Goal: Task Accomplishment & Management: Manage account settings

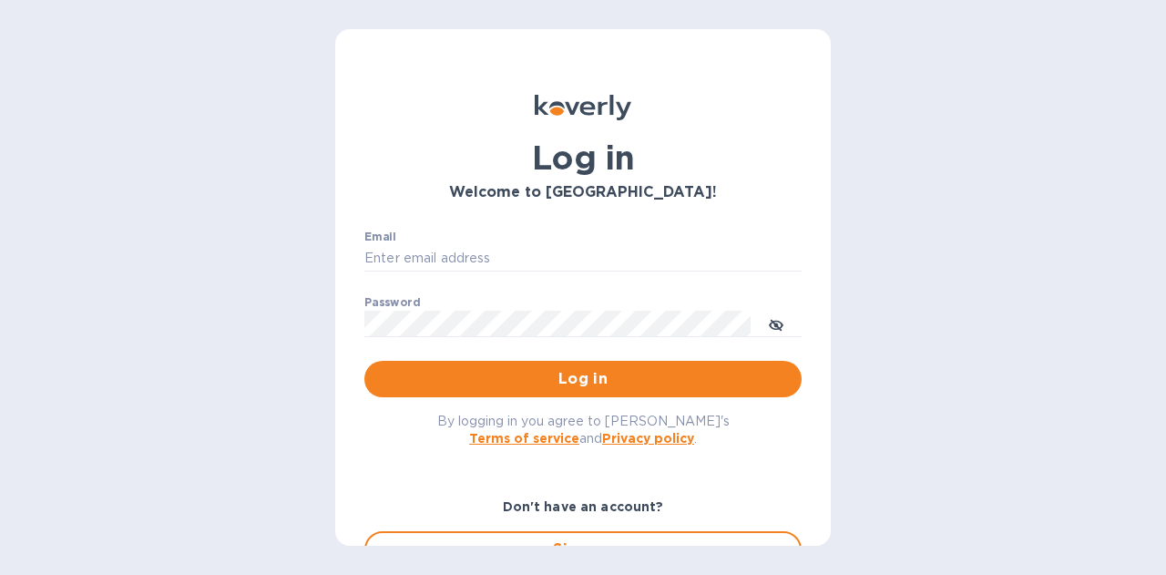
type input "[PERSON_NAME][EMAIL_ADDRESS][PERSON_NAME][DOMAIN_NAME]"
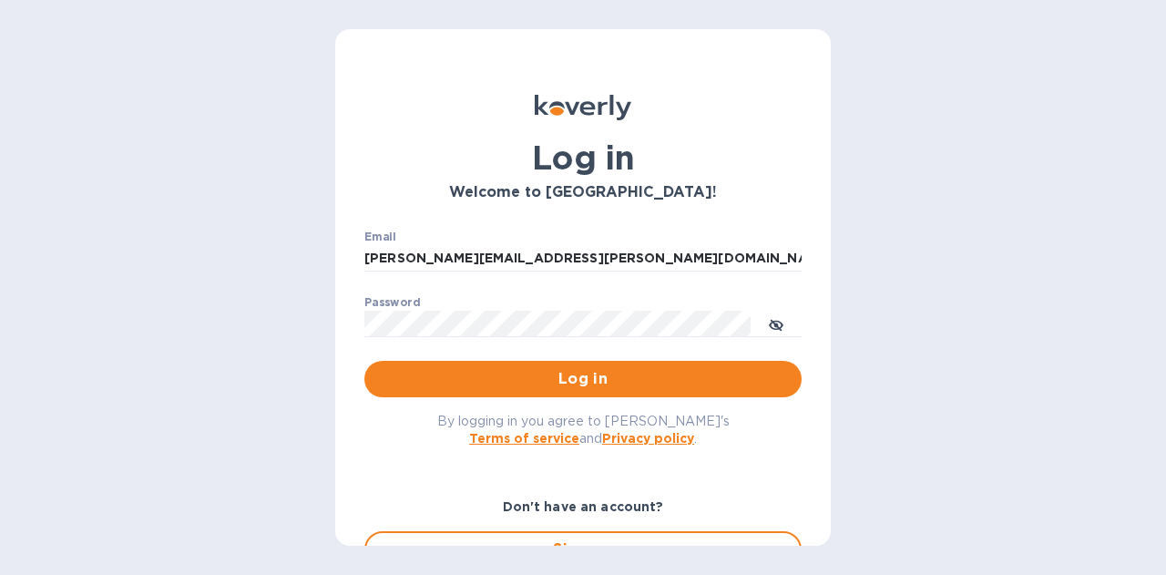
click at [546, 376] on span "Log in" at bounding box center [583, 379] width 408 height 22
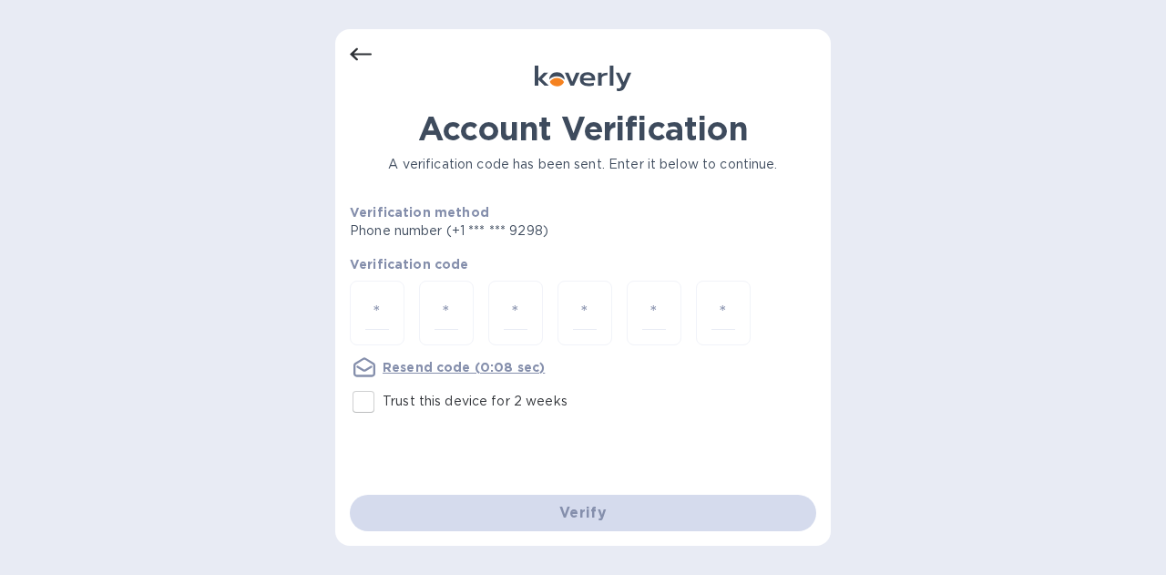
click at [377, 405] on input "Trust this device for 2 weeks" at bounding box center [363, 402] width 38 height 38
checkbox input "true"
click at [377, 309] on input "number" at bounding box center [377, 313] width 24 height 34
type input "5"
type input "9"
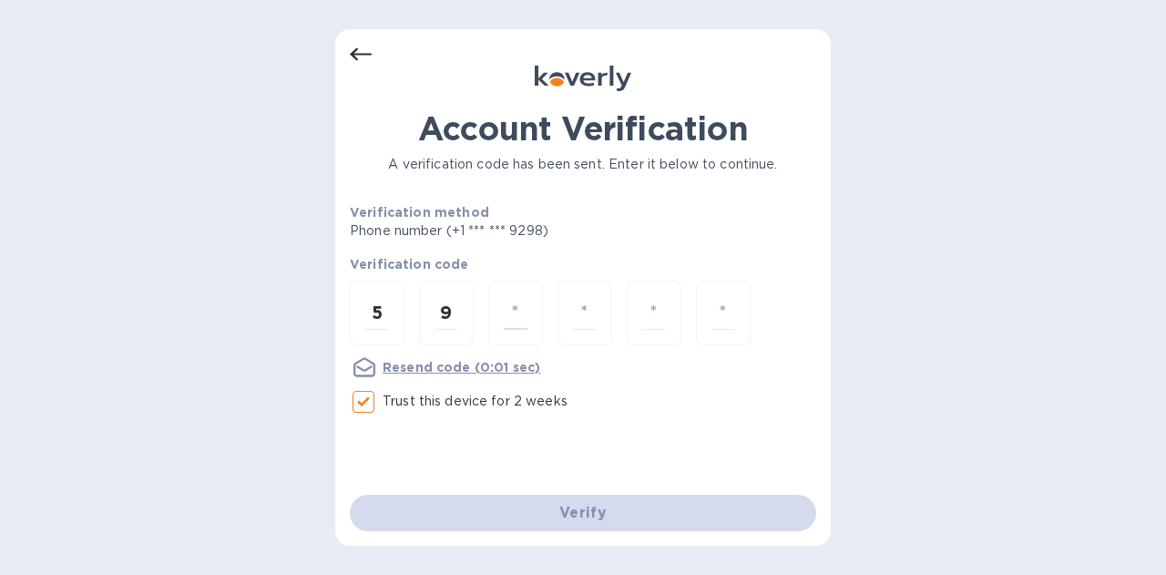
type input "2"
type input "8"
type input "5"
type input "6"
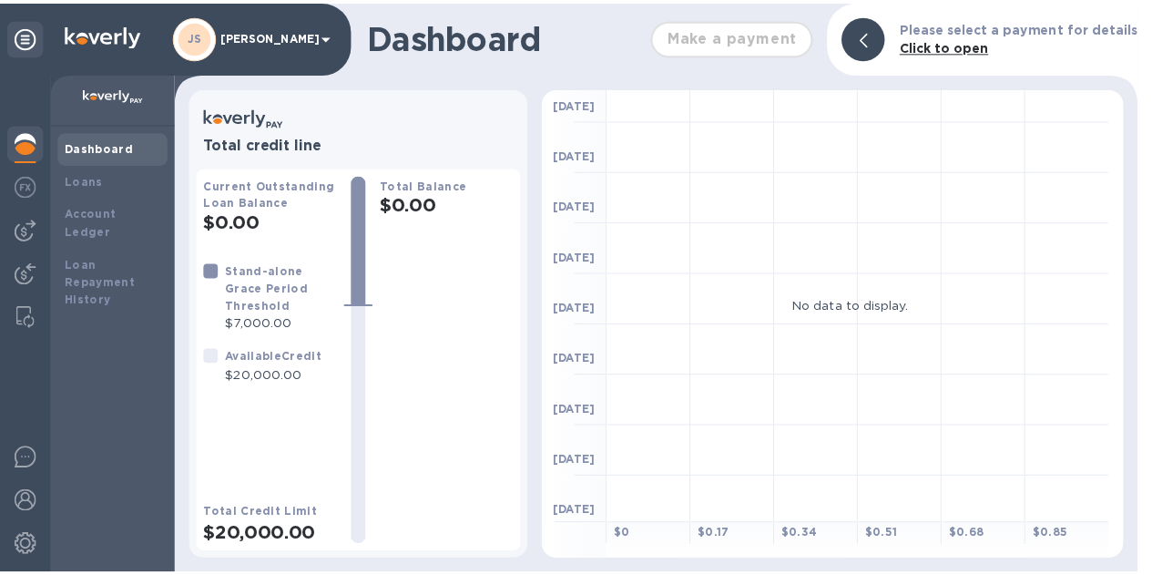
scroll to position [175, 0]
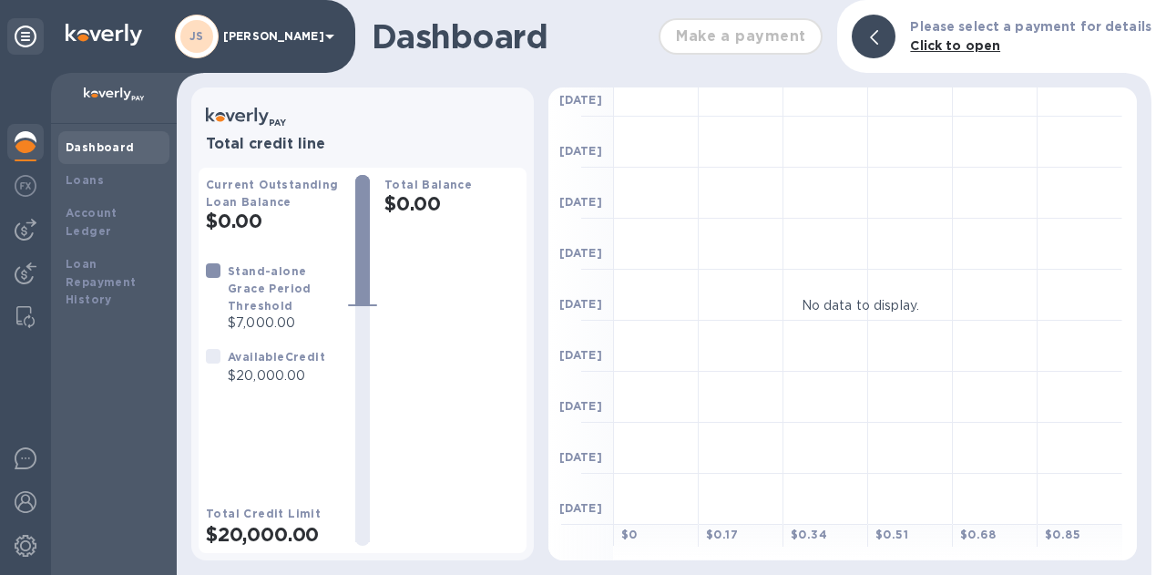
click at [32, 194] on img at bounding box center [26, 186] width 22 height 22
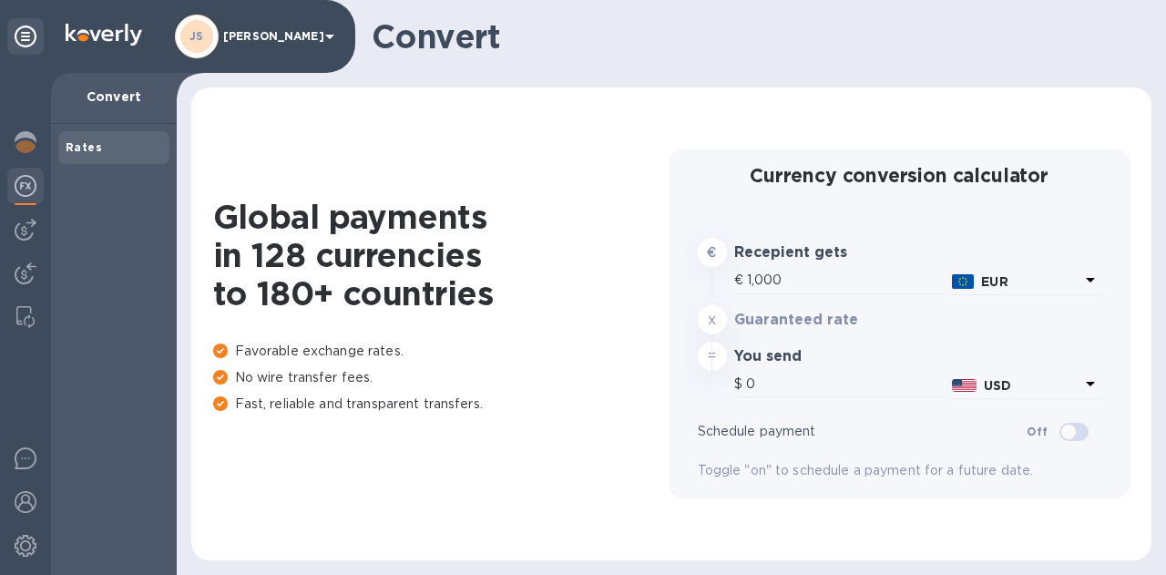
type input "1,193.32"
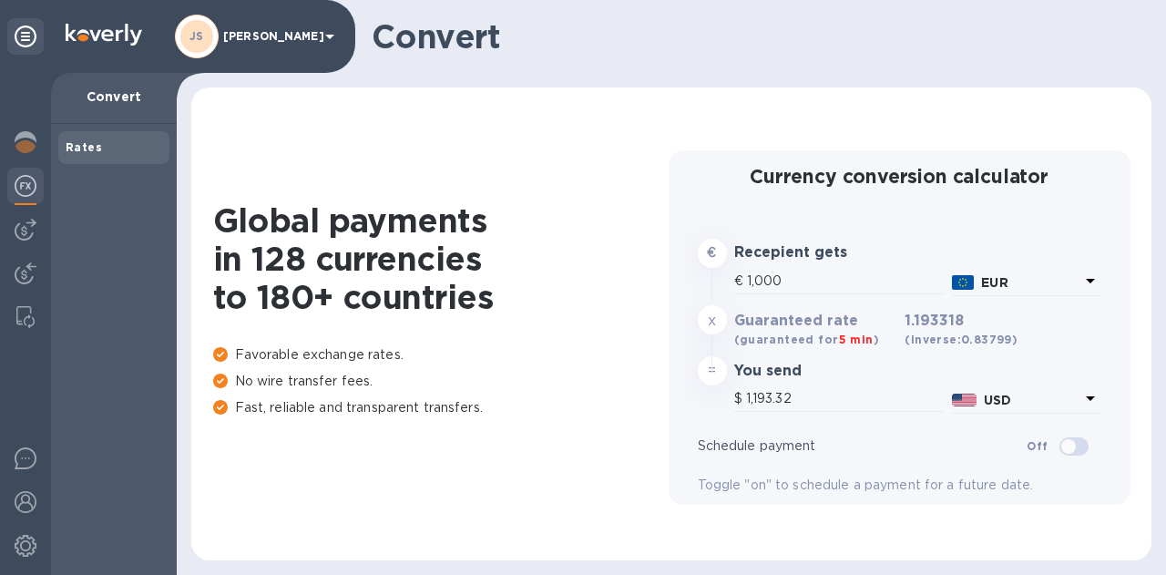
click at [30, 220] on img at bounding box center [26, 230] width 22 height 22
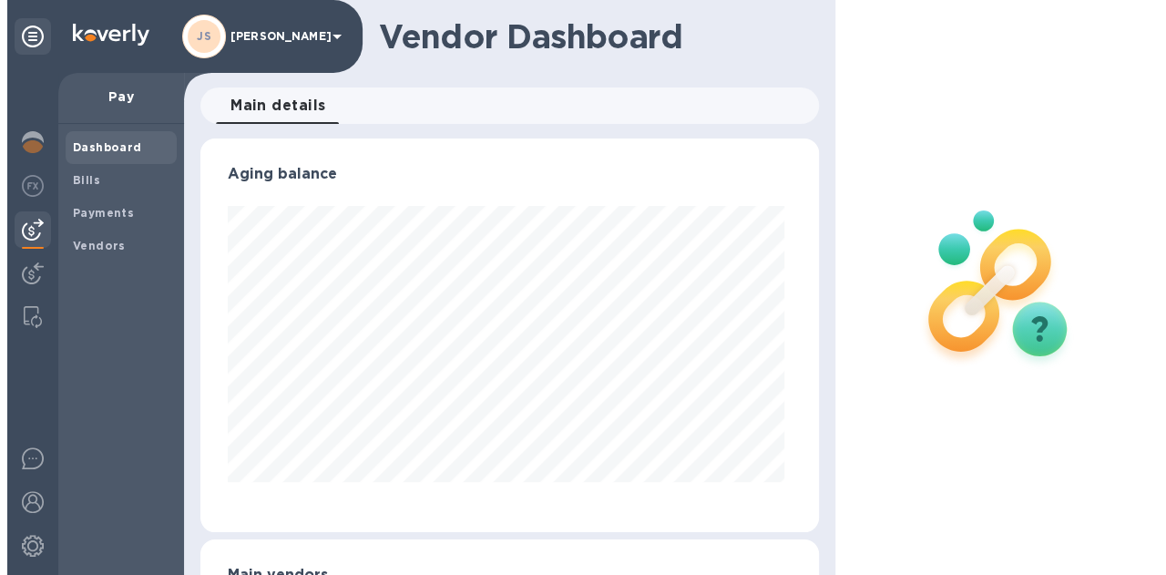
scroll to position [393, 610]
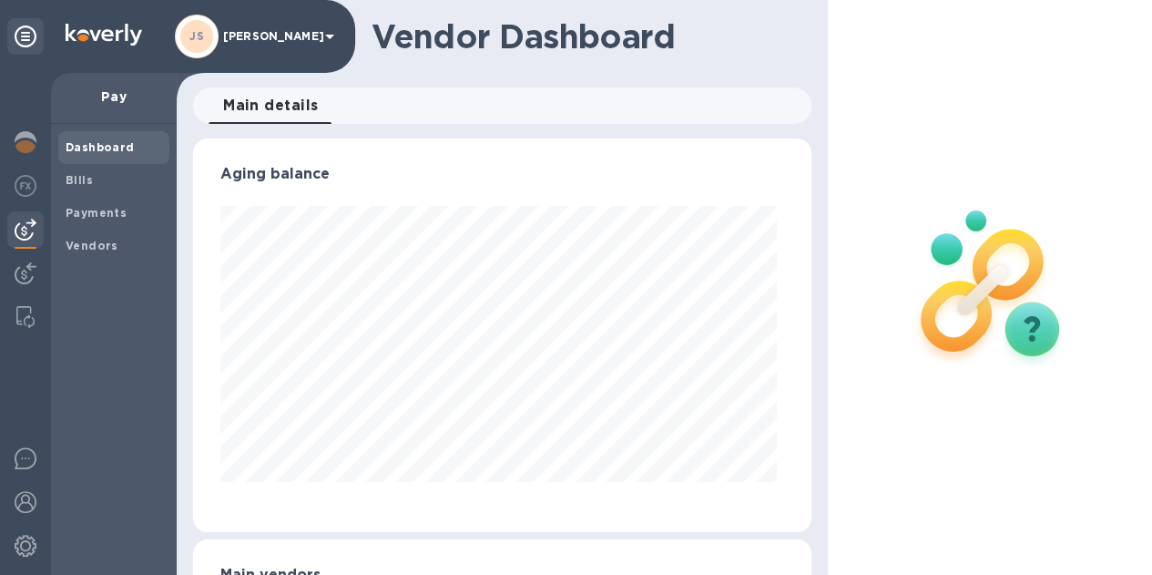
click at [103, 174] on span "Bills" at bounding box center [114, 180] width 97 height 18
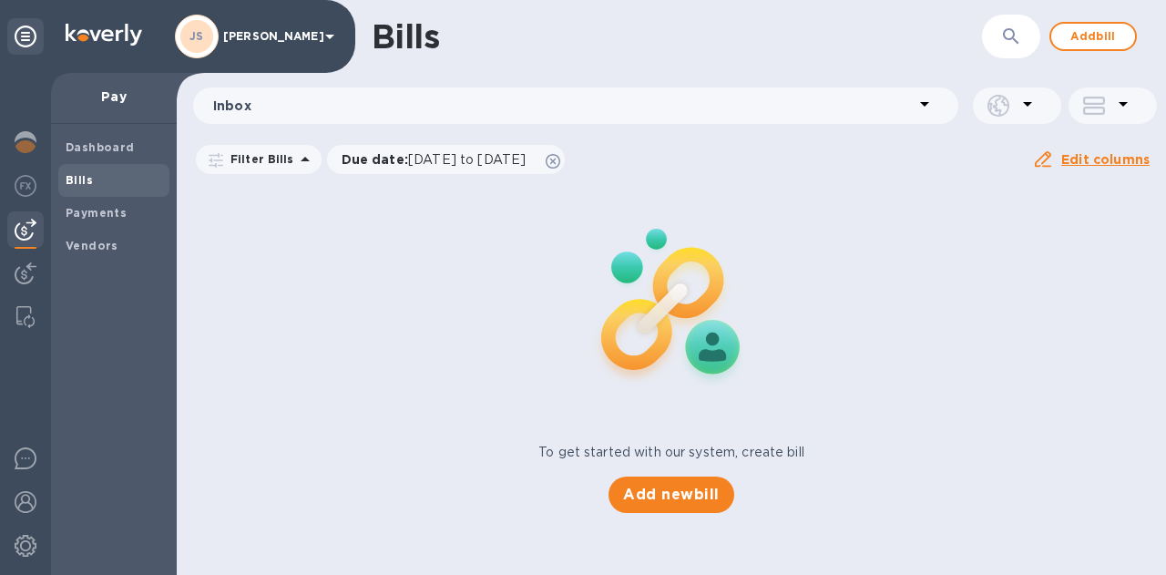
click at [1100, 38] on span "Add bill" at bounding box center [1093, 37] width 55 height 22
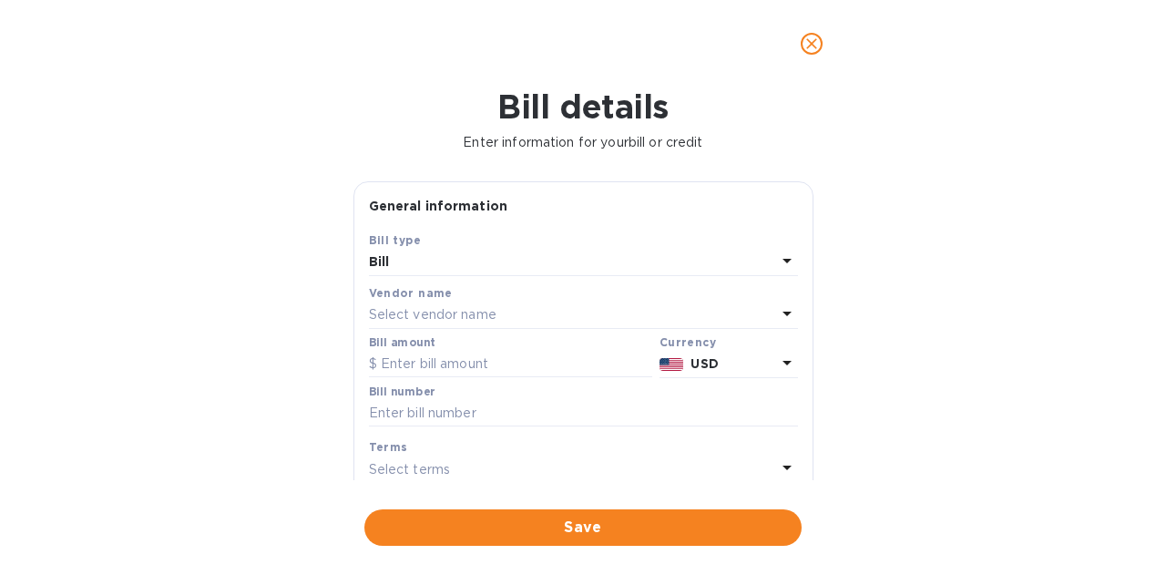
click at [466, 310] on p "Select vendor name" at bounding box center [433, 314] width 128 height 19
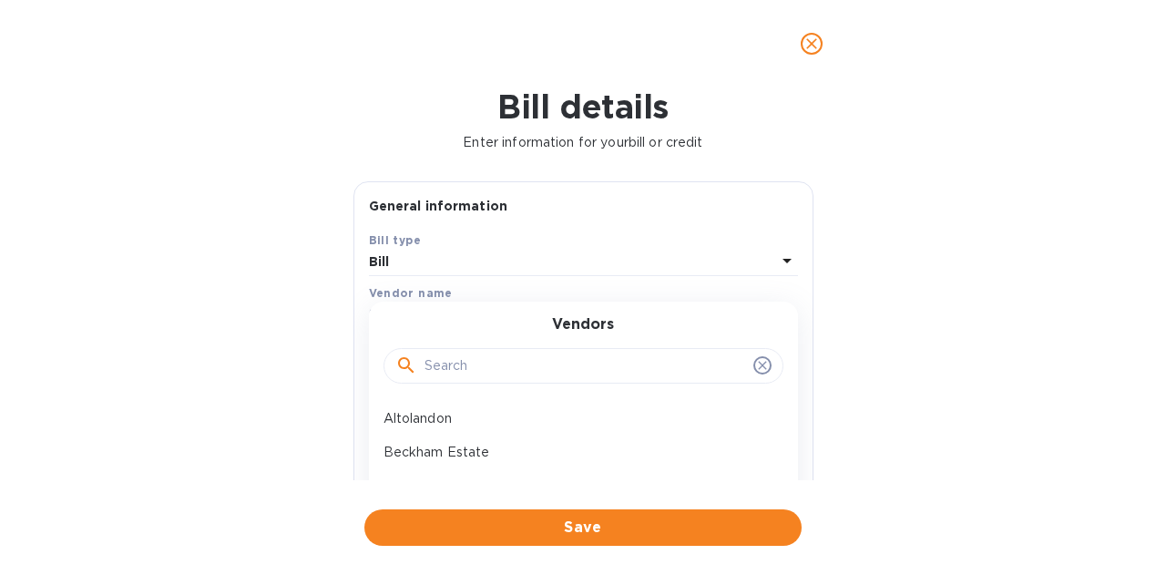
click at [480, 358] on input "text" at bounding box center [585, 365] width 322 height 27
type input "vintesa"
click at [497, 412] on p "Consorzio Vintesa" at bounding box center [575, 418] width 385 height 19
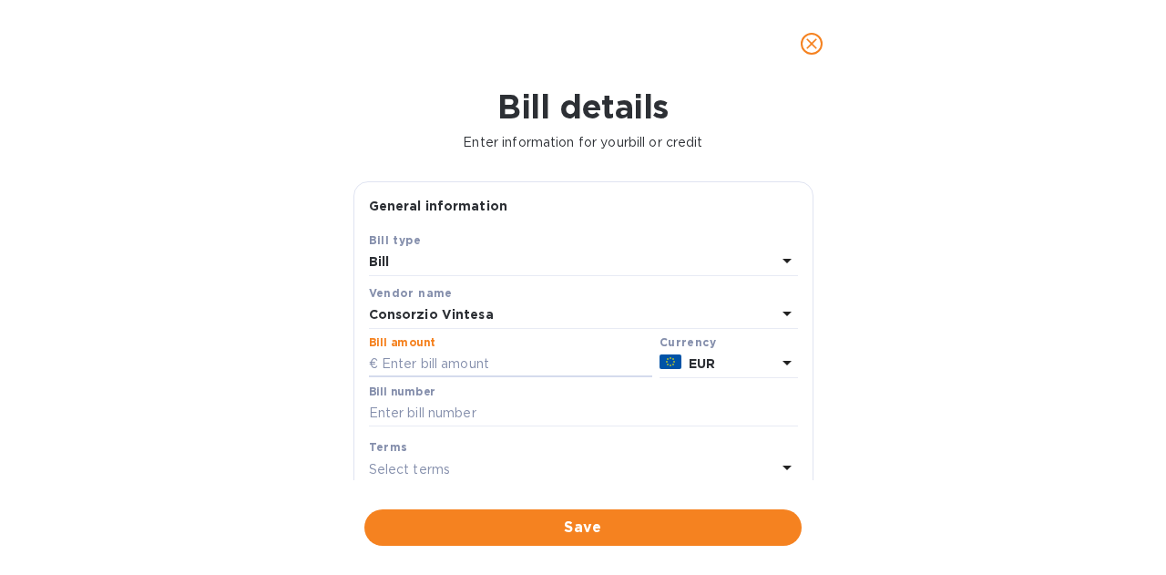
click at [475, 363] on input "text" at bounding box center [510, 364] width 283 height 27
click at [497, 358] on input "text" at bounding box center [510, 364] width 283 height 27
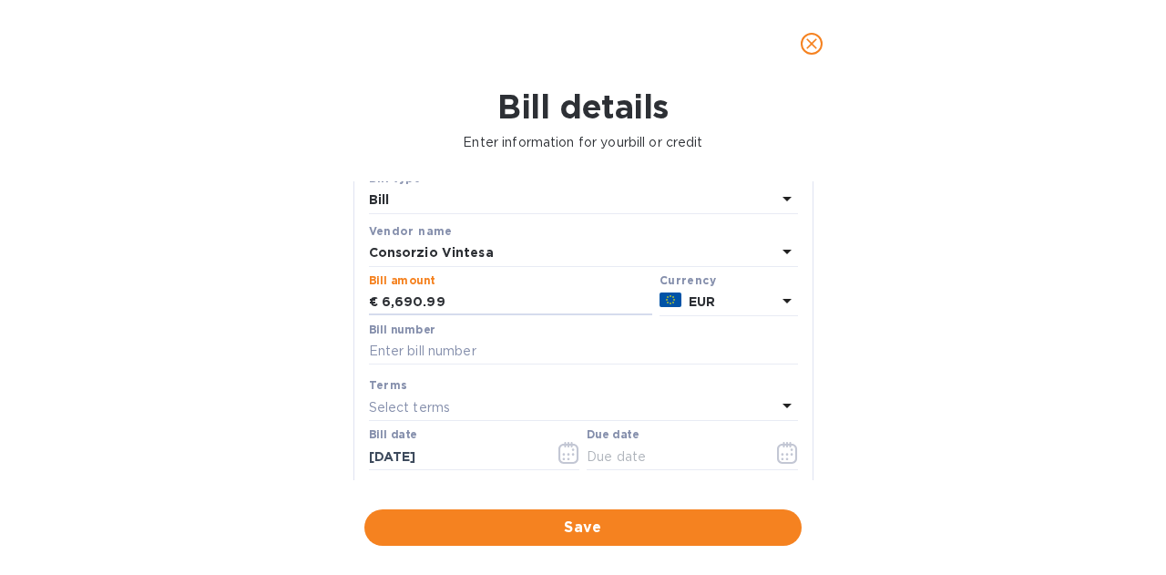
scroll to position [91, 0]
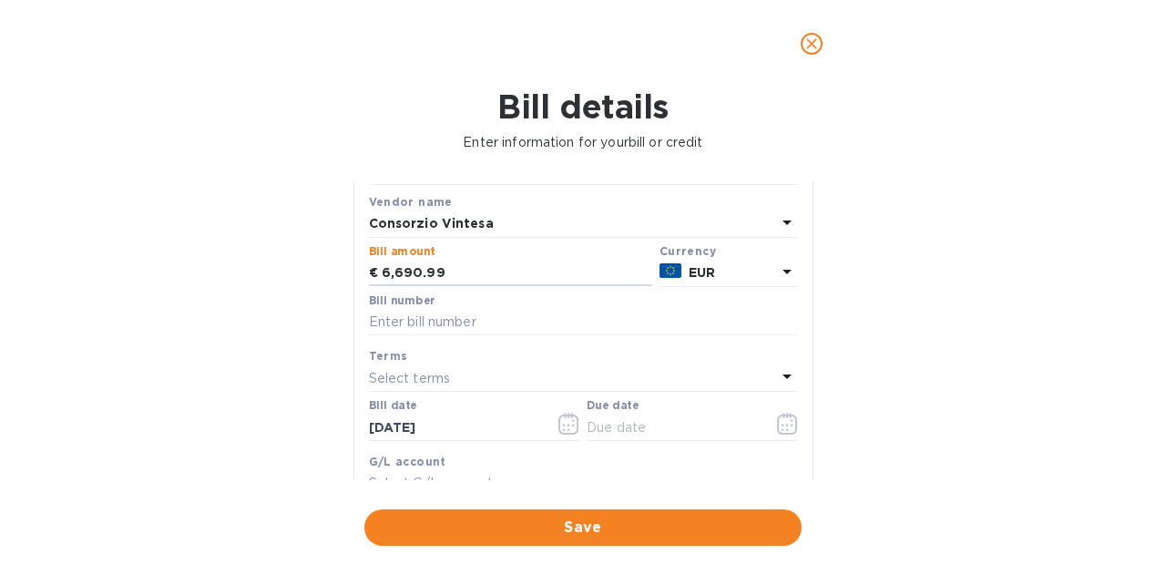
type input "6,690.99"
click at [472, 323] on input "text" at bounding box center [583, 322] width 429 height 27
click at [443, 329] on input "text" at bounding box center [583, 322] width 429 height 27
paste input "280 /1"
type input "280 /1"
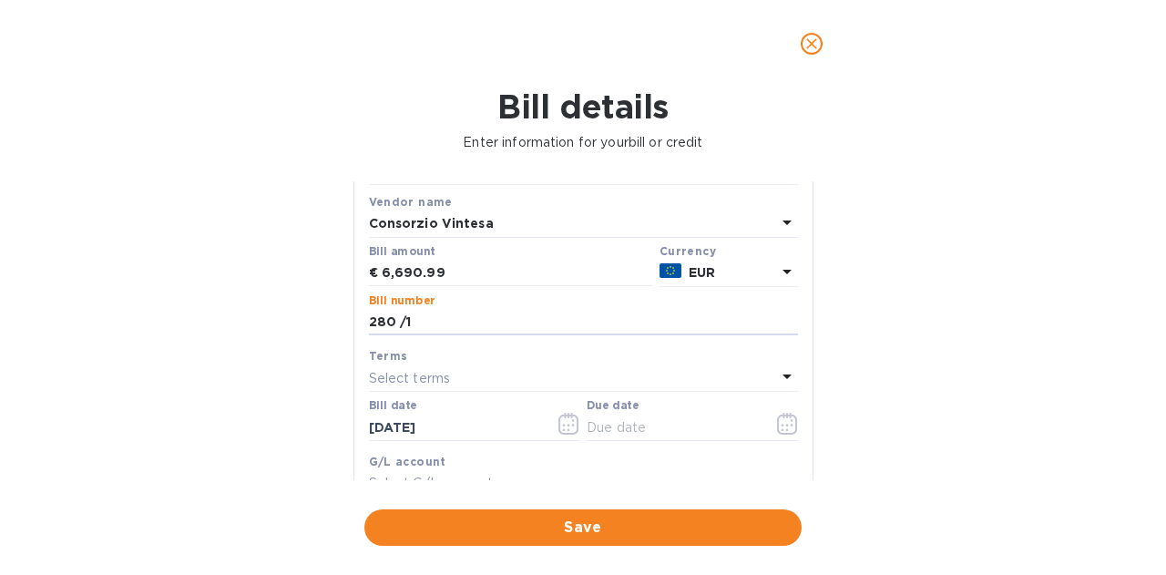
click at [783, 422] on icon "button" at bounding box center [787, 424] width 21 height 22
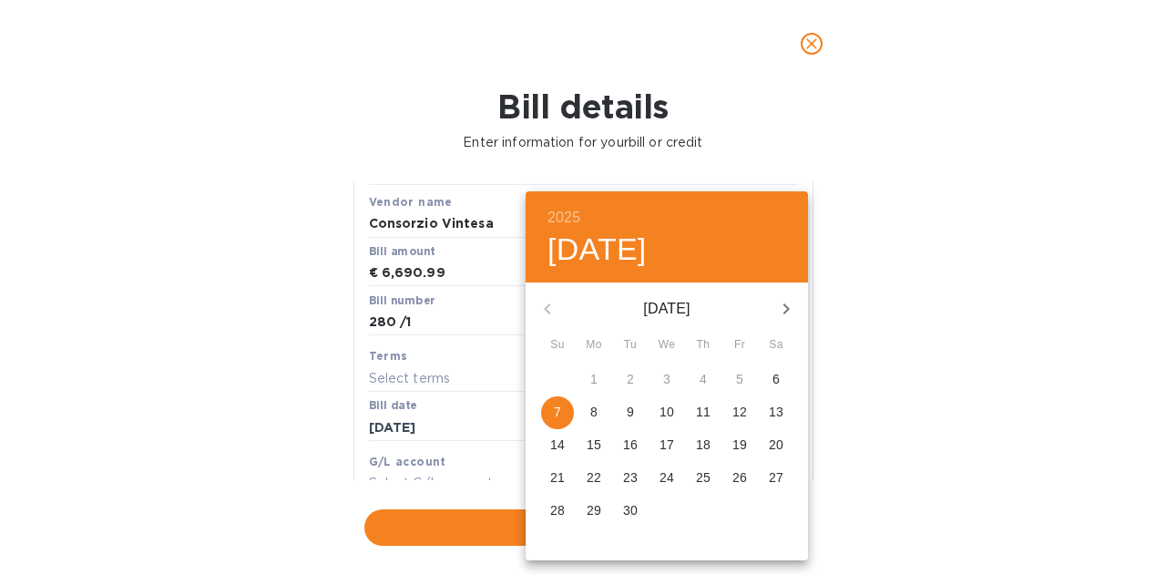
click at [601, 411] on span "8" at bounding box center [593, 412] width 33 height 18
type input "[DATE]"
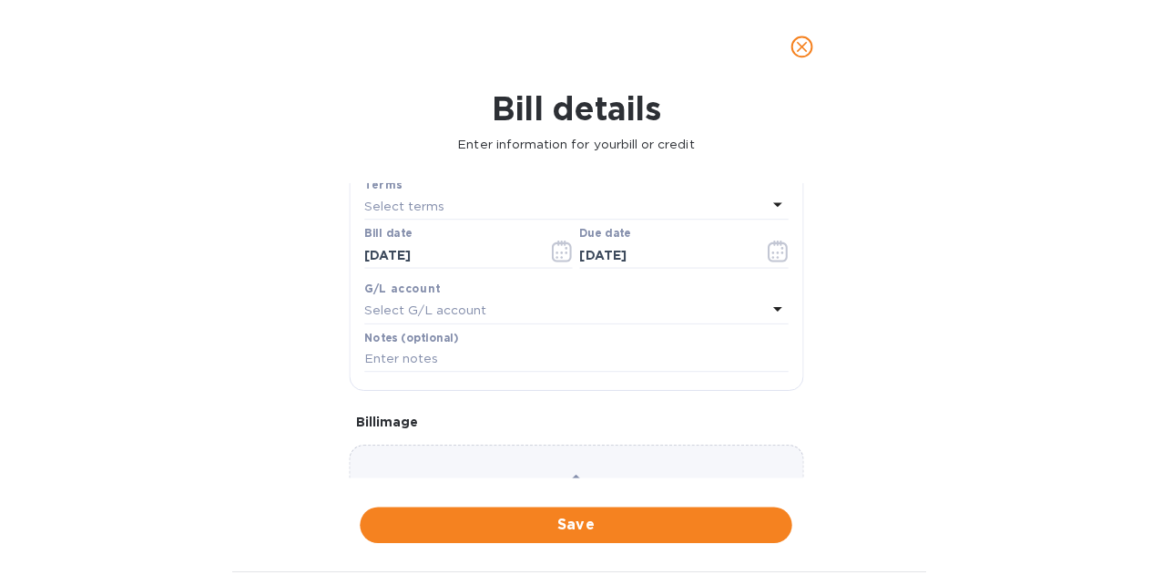
scroll to position [383, 0]
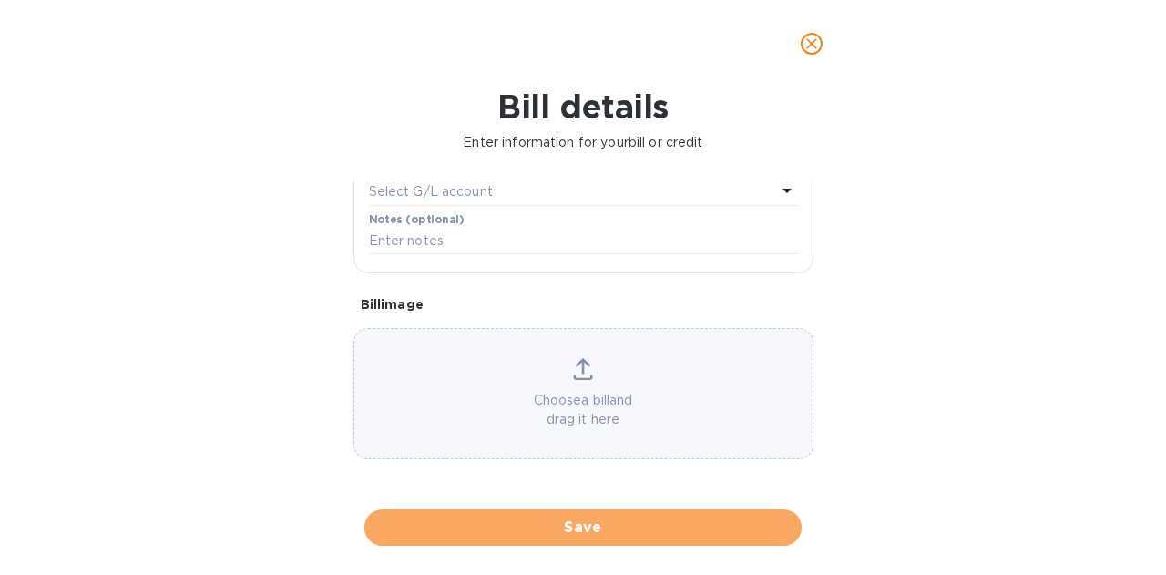
click at [654, 518] on span "Save" at bounding box center [583, 527] width 408 height 22
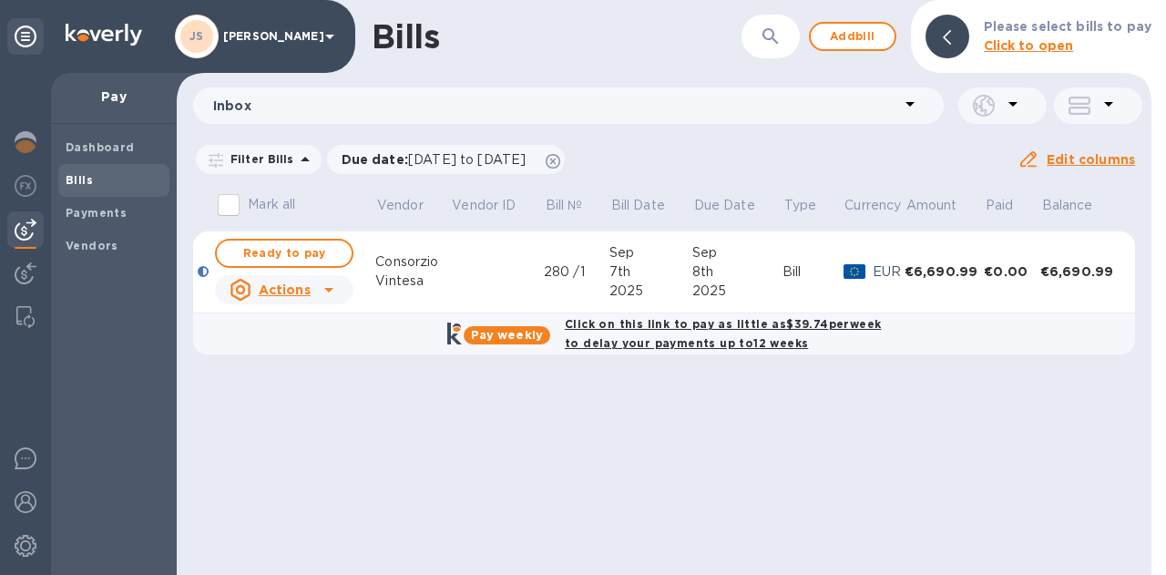
click at [280, 252] on span "Ready to pay" at bounding box center [284, 253] width 106 height 22
checkbox input "true"
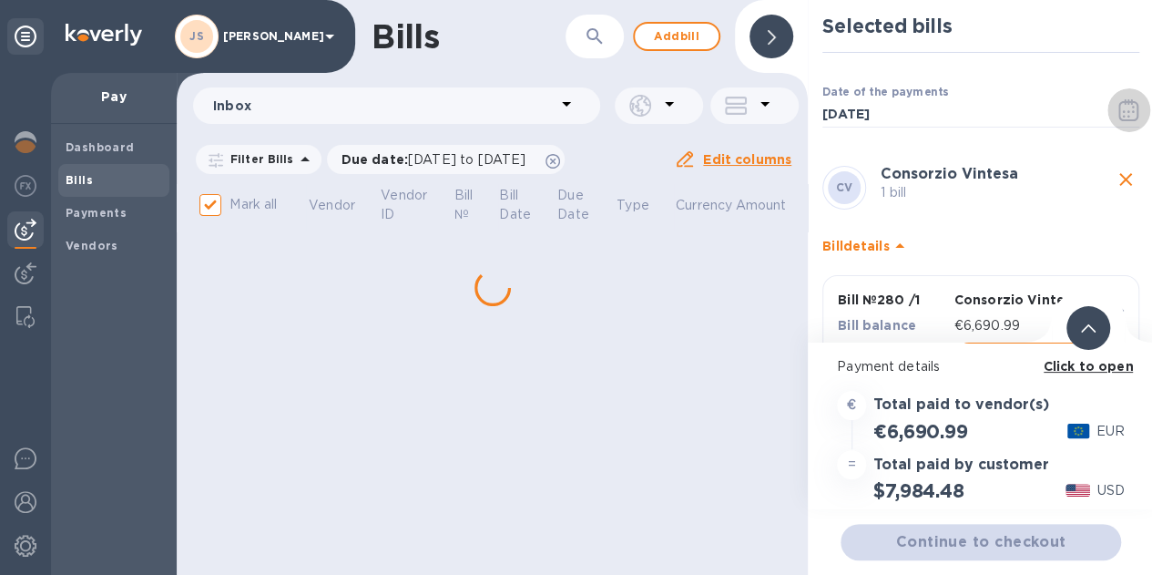
click at [1128, 116] on icon "button" at bounding box center [1129, 116] width 3 height 3
type input "[DATE]"
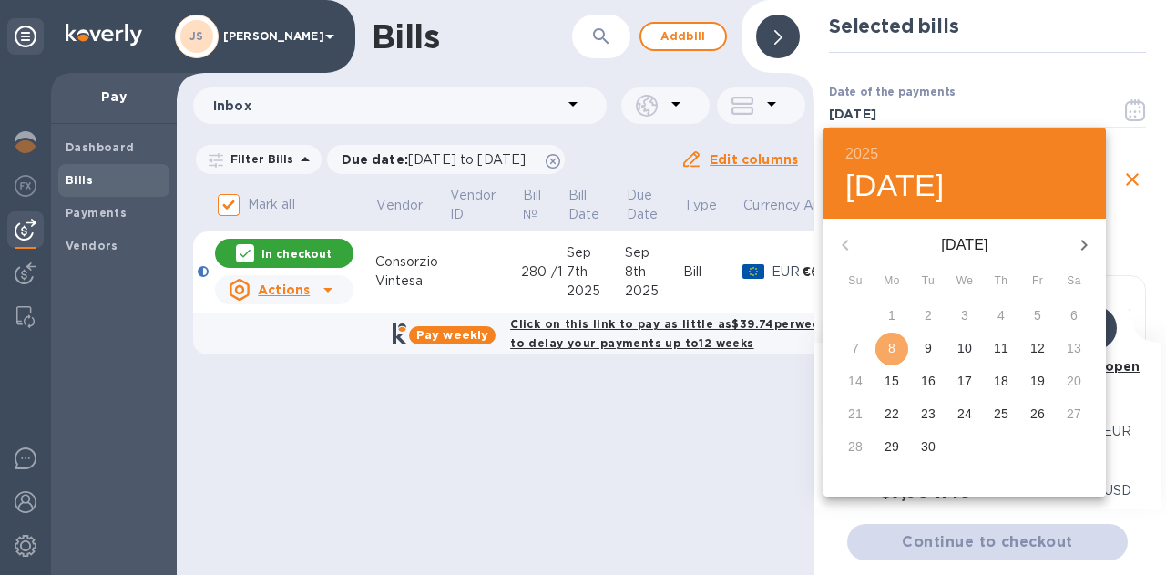
click at [891, 351] on p "8" at bounding box center [891, 348] width 7 height 18
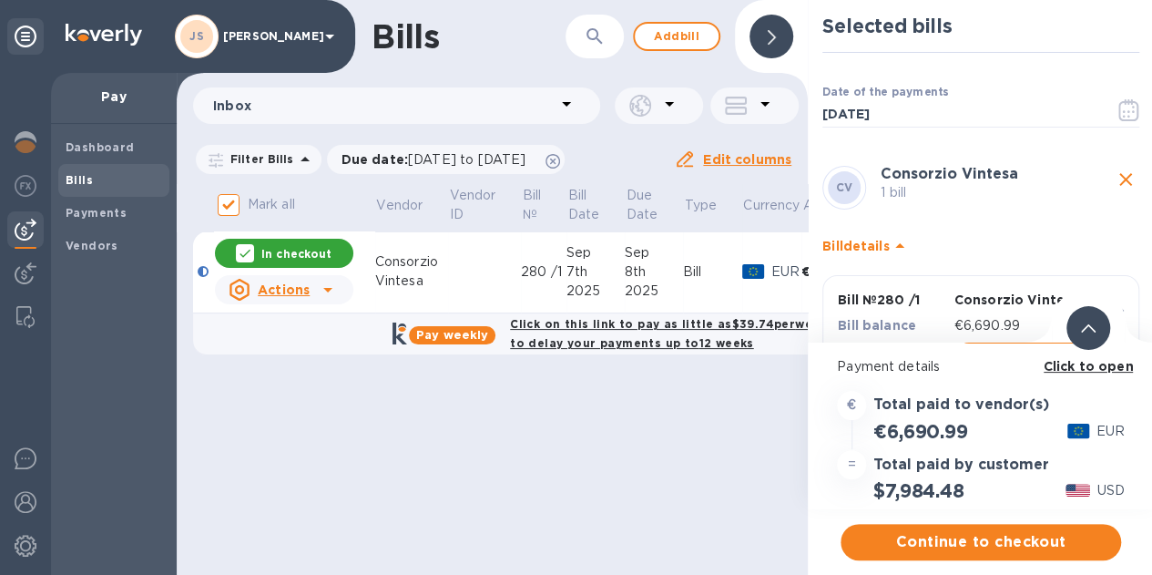
scroll to position [14, 0]
click at [1113, 359] on b "Click to open" at bounding box center [1089, 366] width 90 height 15
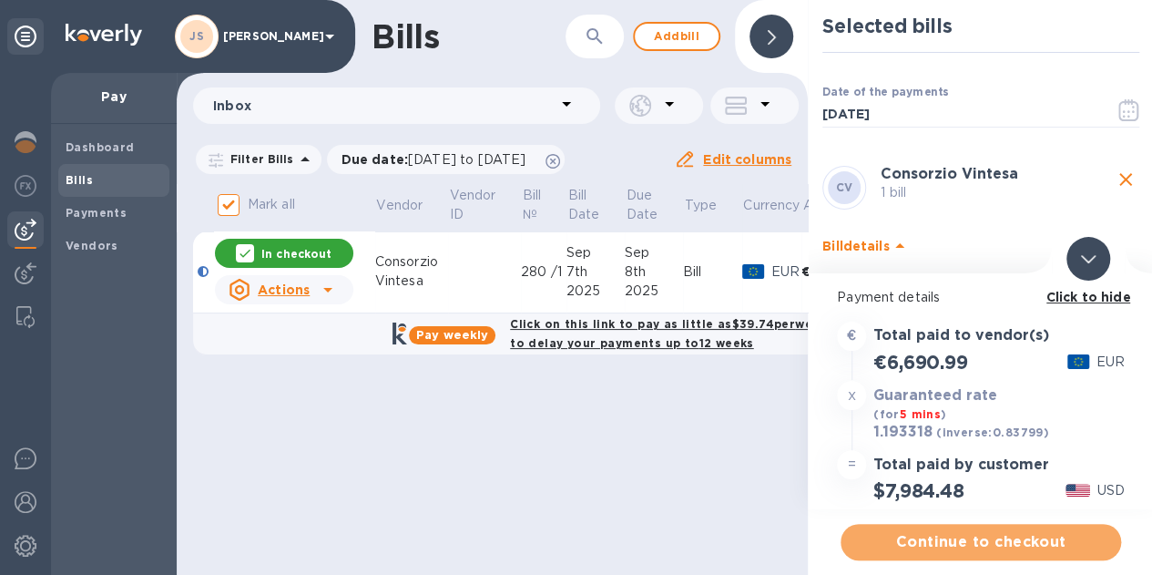
click at [1035, 531] on span "Continue to checkout" at bounding box center [980, 542] width 251 height 22
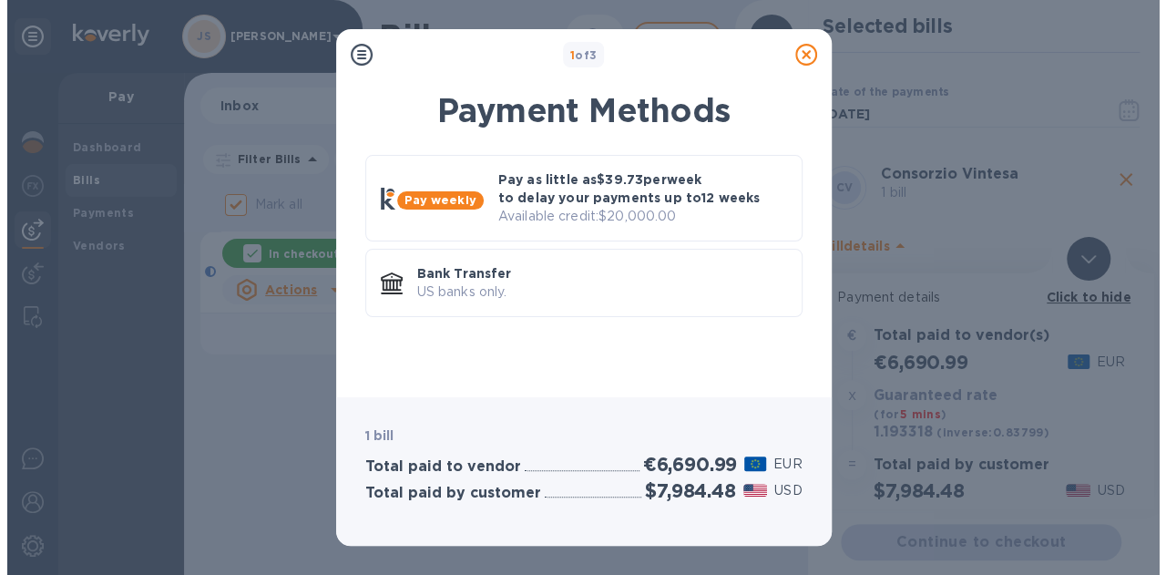
scroll to position [0, 0]
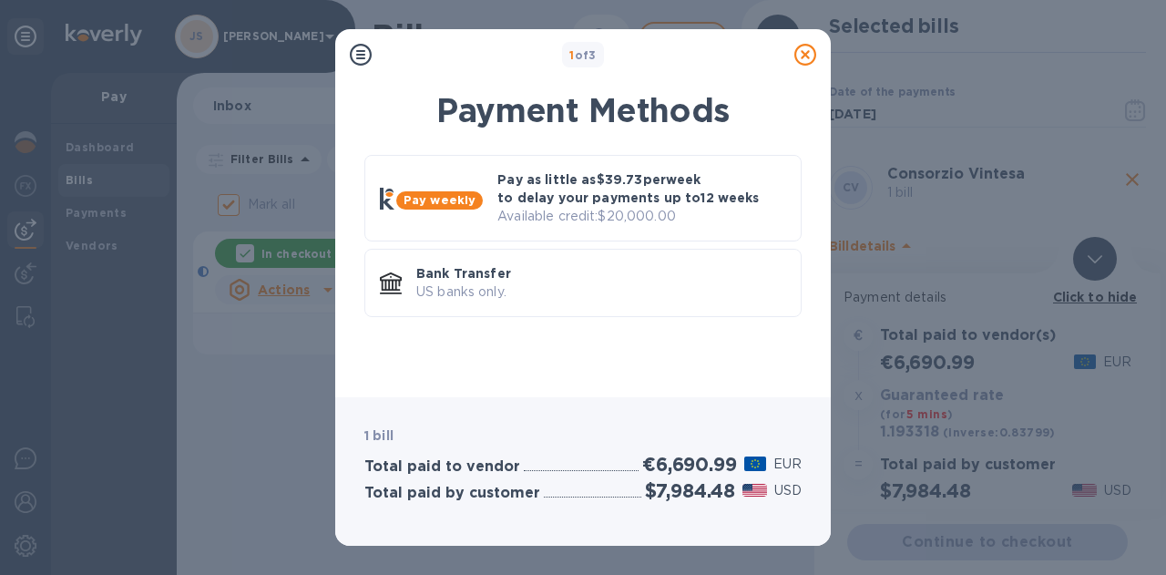
click at [599, 216] on p "Available credit: $20,000.00" at bounding box center [641, 216] width 289 height 19
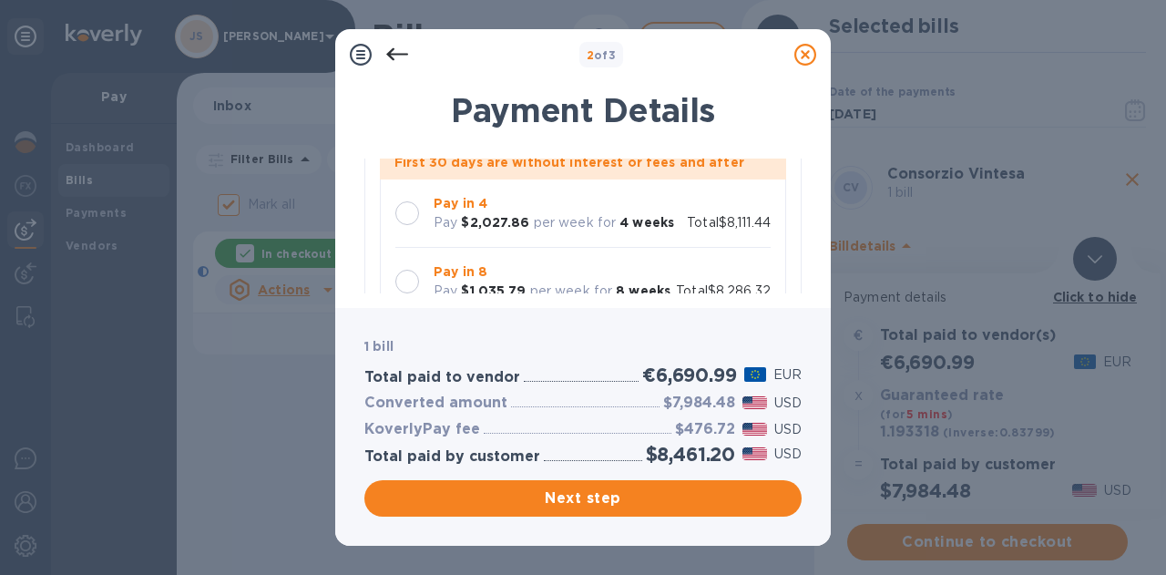
scroll to position [182, 0]
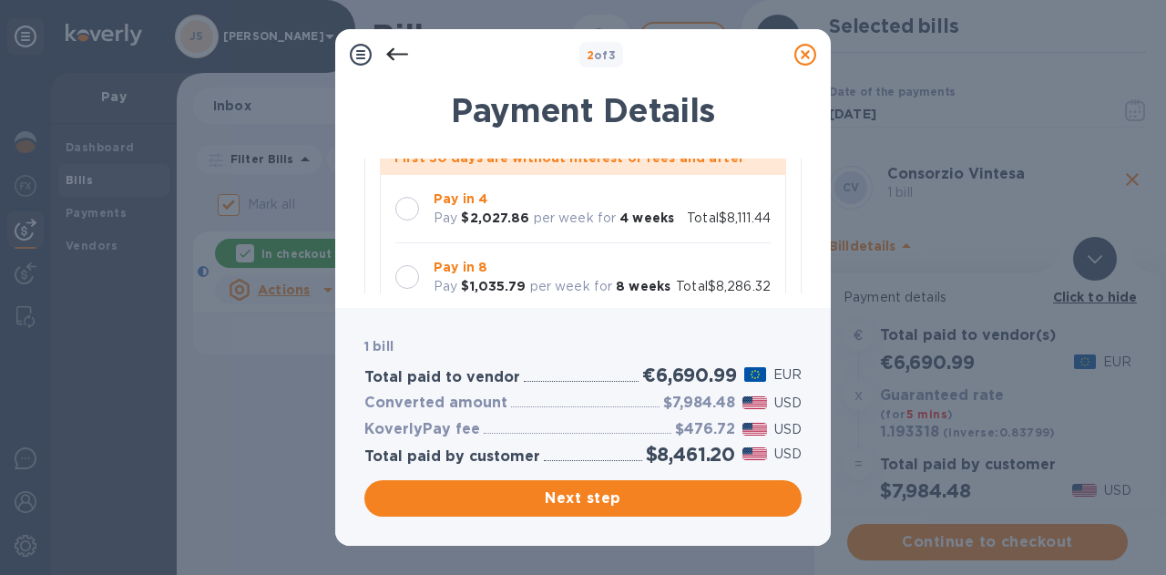
click at [452, 221] on p "Pay" at bounding box center [446, 218] width 24 height 19
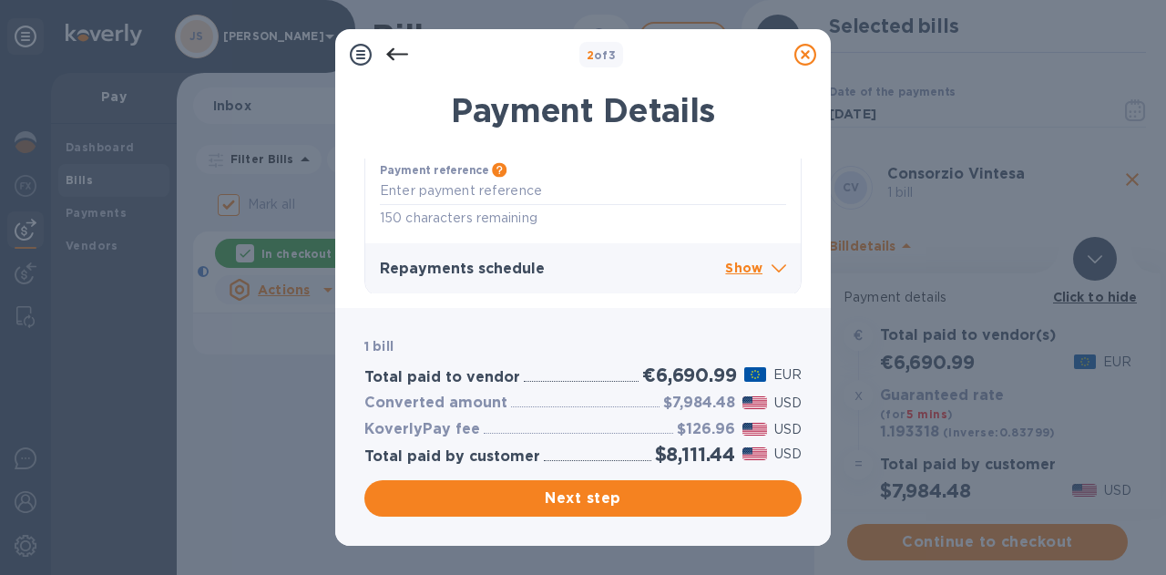
scroll to position [685, 0]
click at [746, 260] on p "Show" at bounding box center [755, 267] width 61 height 23
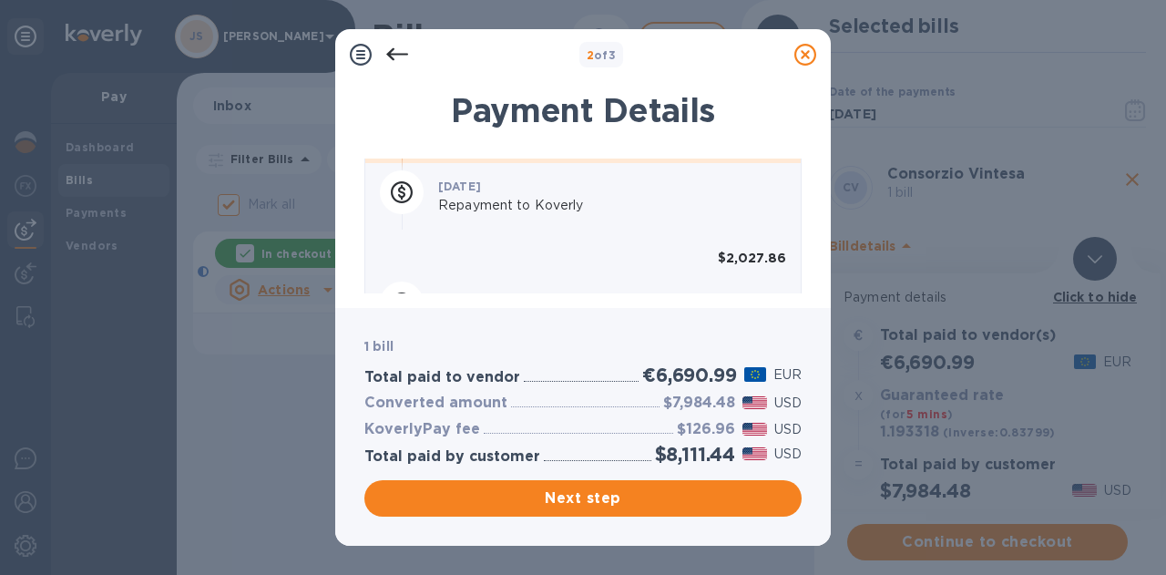
scroll to position [1091, 0]
click at [805, 56] on icon at bounding box center [805, 55] width 22 height 22
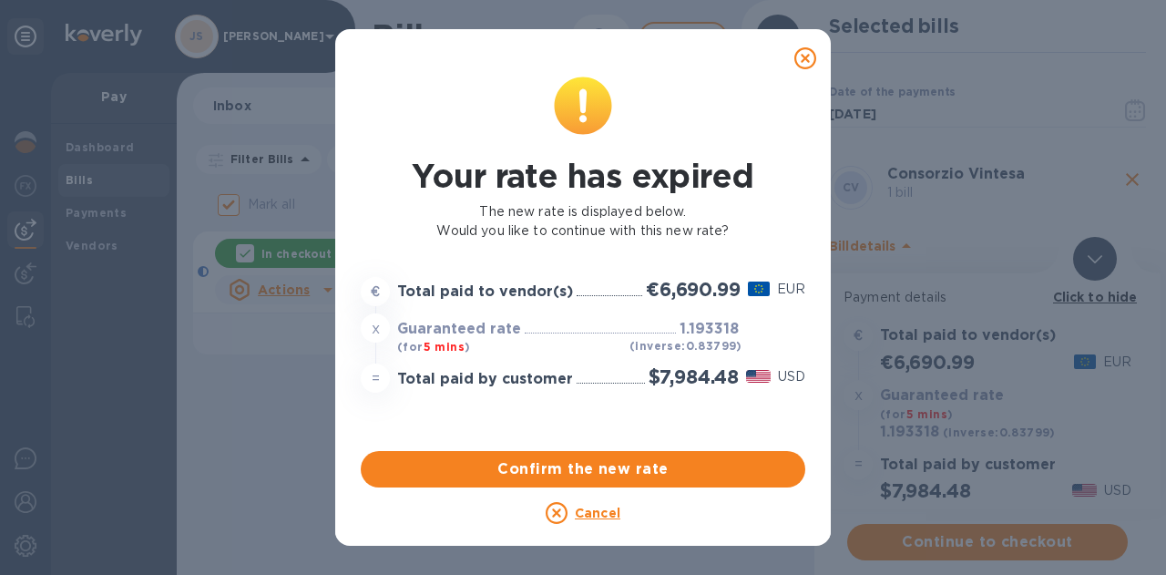
click at [805, 61] on icon at bounding box center [805, 58] width 22 height 22
checkbox input "false"
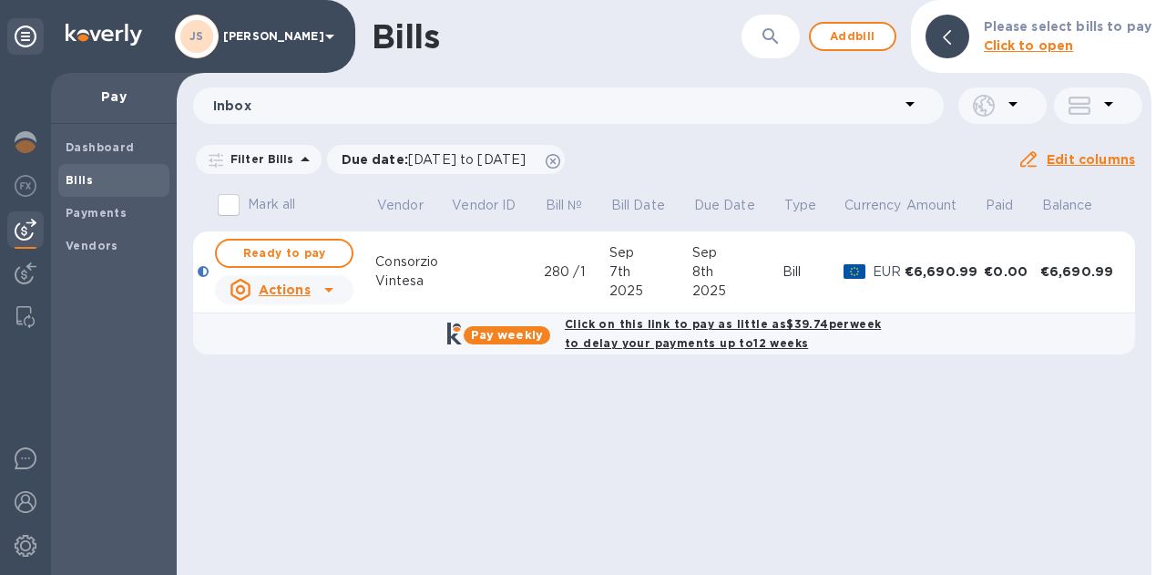
click at [838, 32] on span "Add bill" at bounding box center [852, 37] width 55 height 22
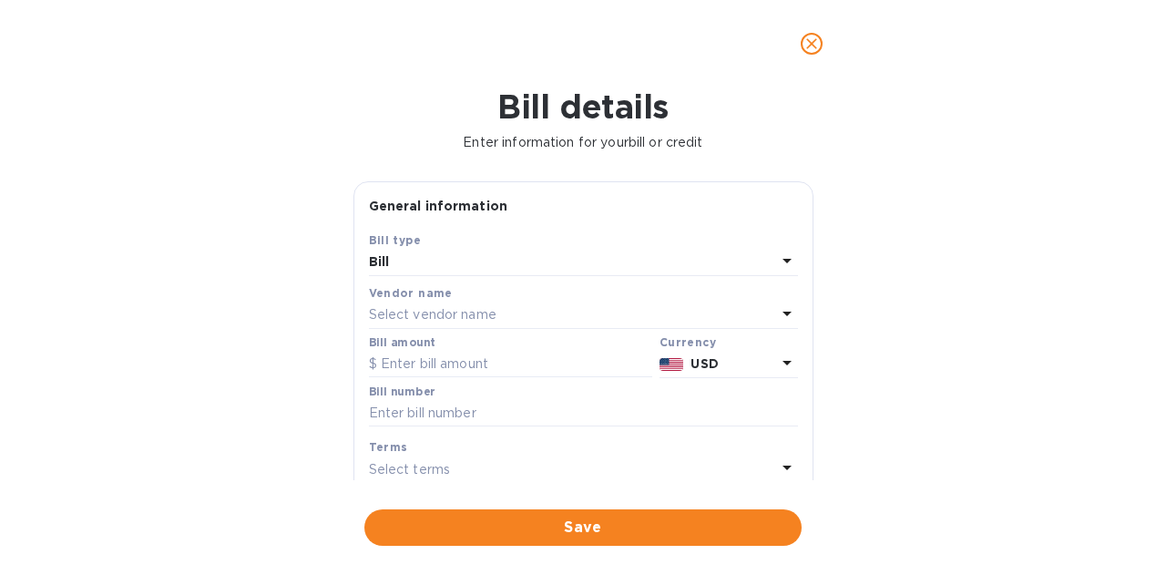
click at [451, 316] on p "Select vendor name" at bounding box center [433, 314] width 128 height 19
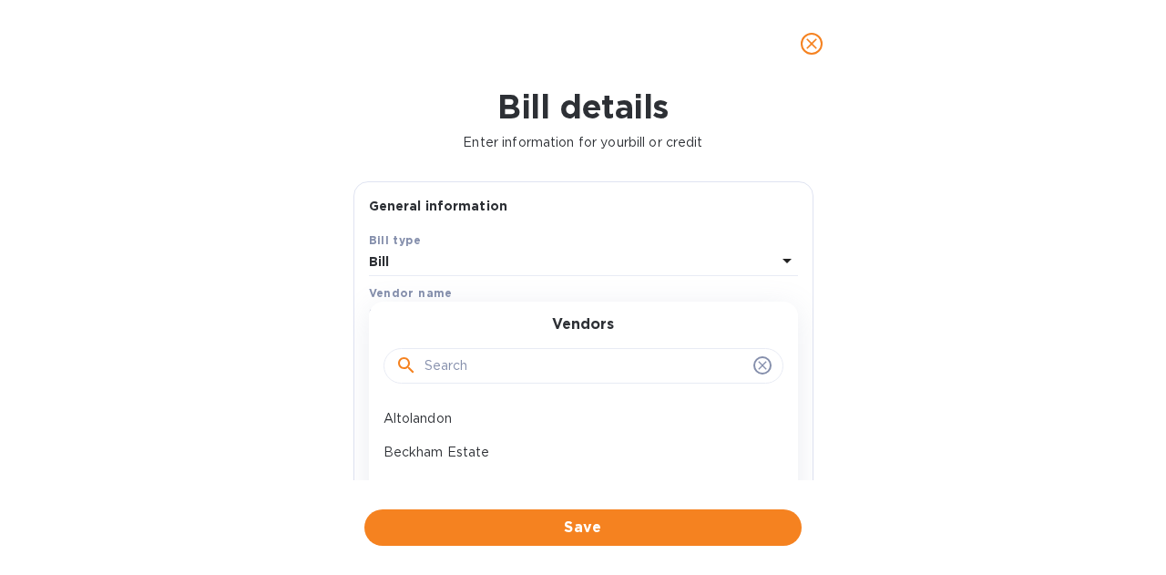
click at [449, 356] on input "text" at bounding box center [585, 365] width 322 height 27
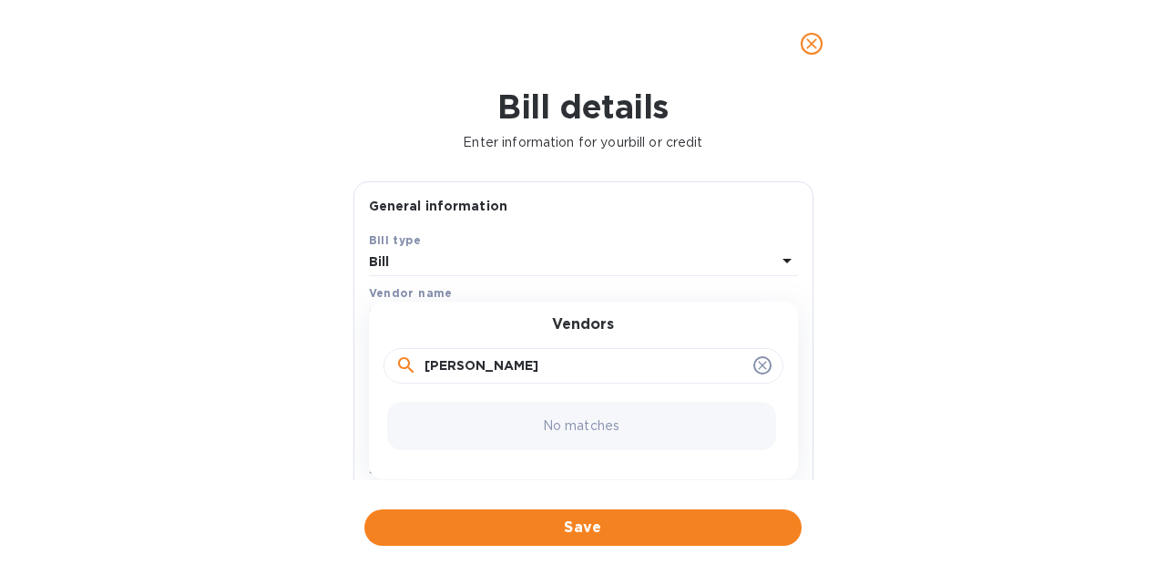
drag, startPoint x: 473, startPoint y: 359, endPoint x: 415, endPoint y: 362, distance: 57.4
click at [415, 362] on div "[PERSON_NAME]" at bounding box center [583, 365] width 376 height 27
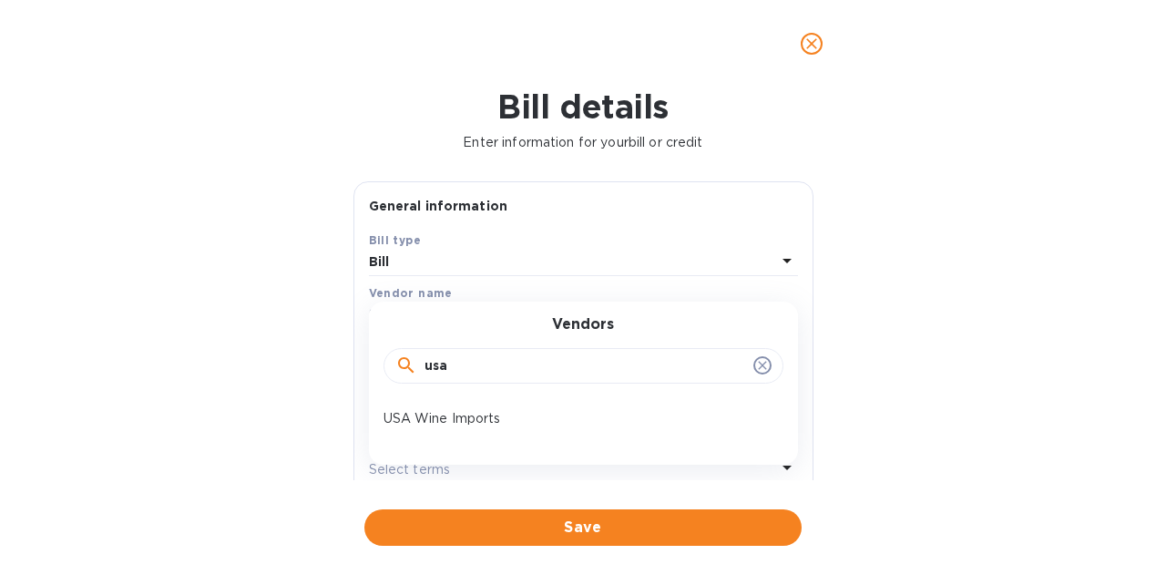
type input "usa"
click at [472, 409] on p "USA Wine Imports" at bounding box center [575, 418] width 385 height 19
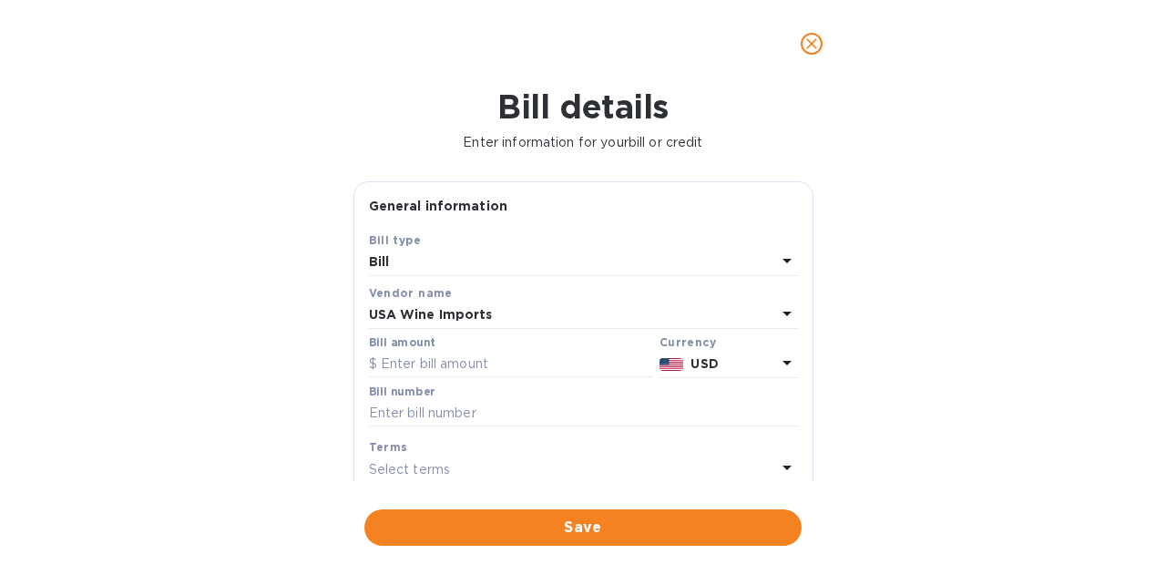
click at [461, 374] on input "text" at bounding box center [510, 364] width 283 height 27
type input "12,517.54"
click at [475, 424] on input "text" at bounding box center [583, 413] width 429 height 27
click at [512, 425] on input "text" at bounding box center [583, 413] width 429 height 27
paste input "US1832069"
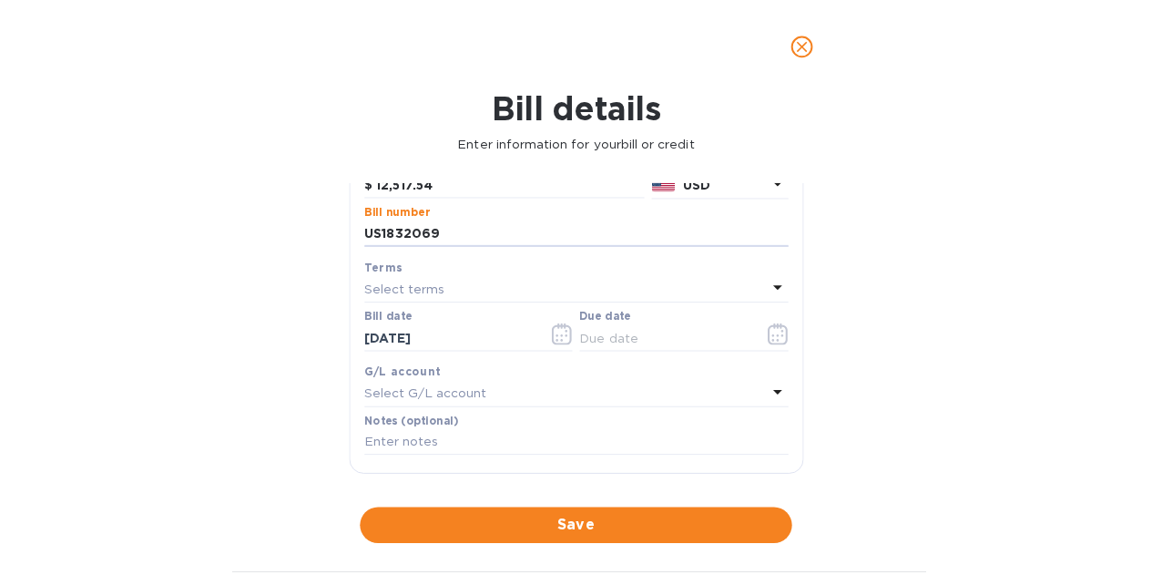
scroll to position [182, 0]
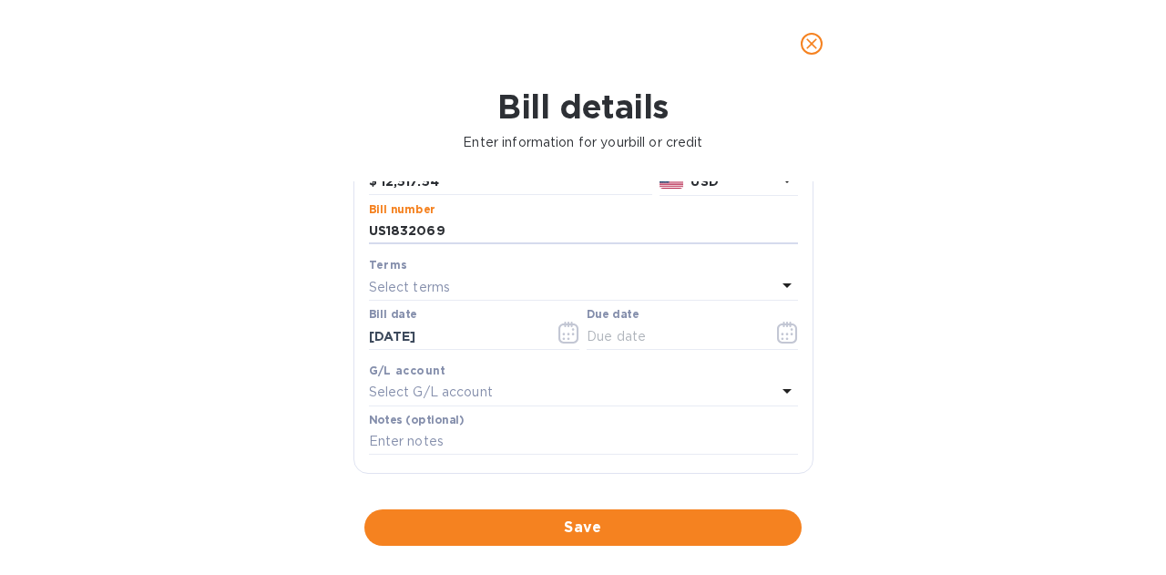
type input "US1832069"
click at [785, 337] on icon "button" at bounding box center [786, 338] width 3 height 3
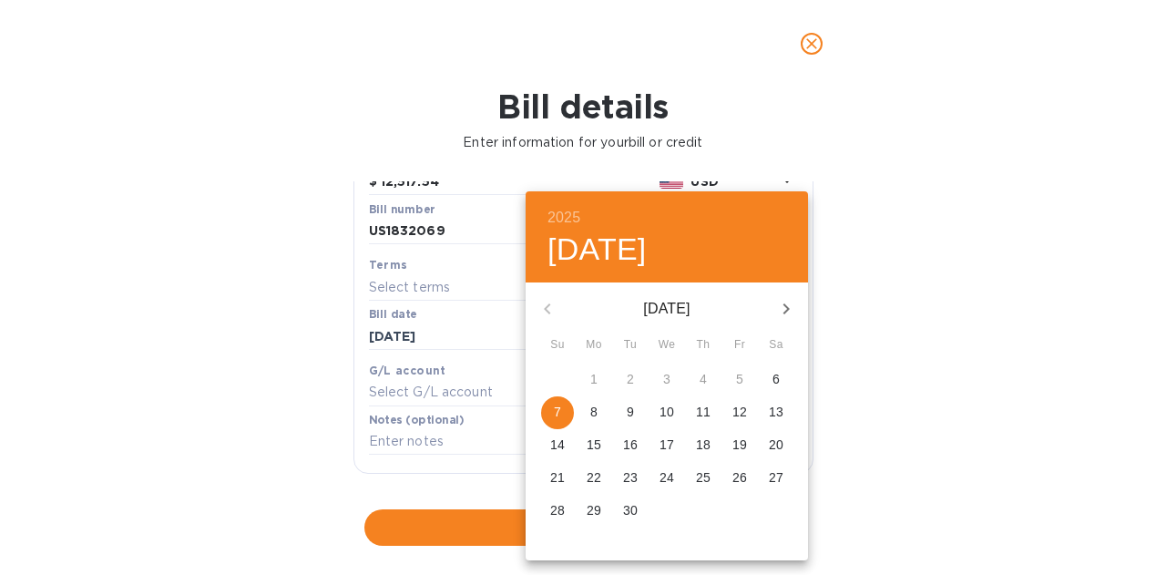
click at [626, 445] on p "16" at bounding box center [630, 444] width 15 height 18
type input "[DATE]"
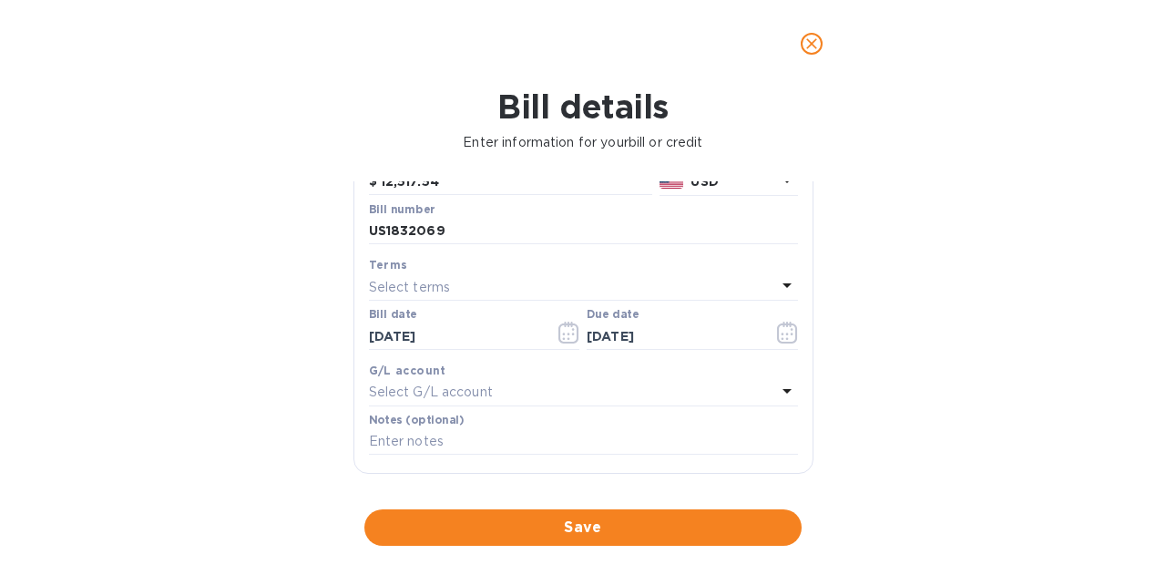
click at [597, 517] on span "Save" at bounding box center [583, 527] width 408 height 22
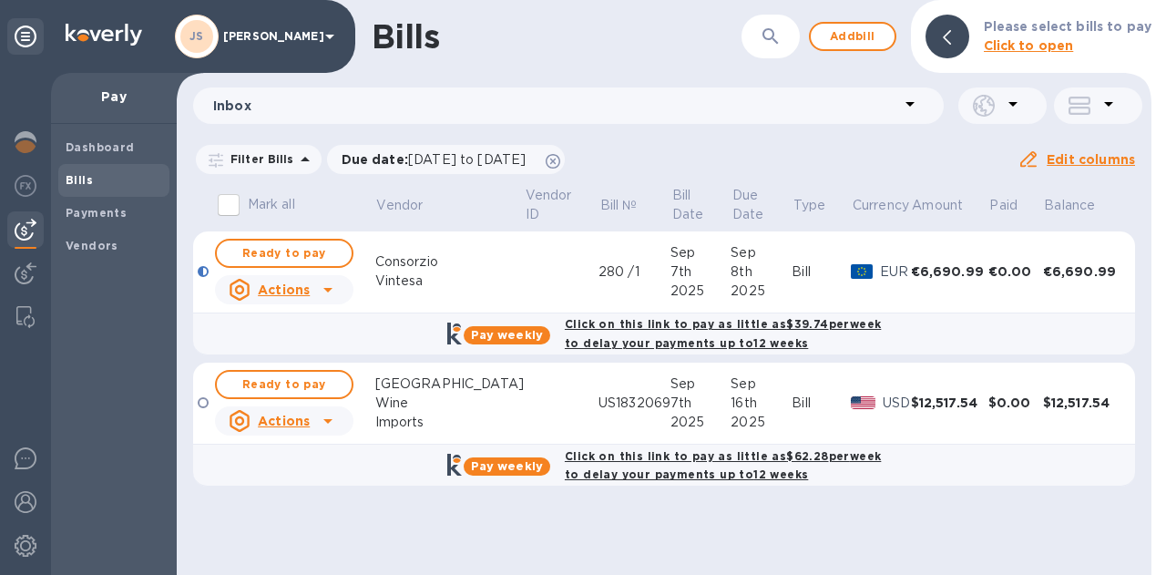
click at [292, 388] on span "Ready to pay" at bounding box center [284, 384] width 106 height 22
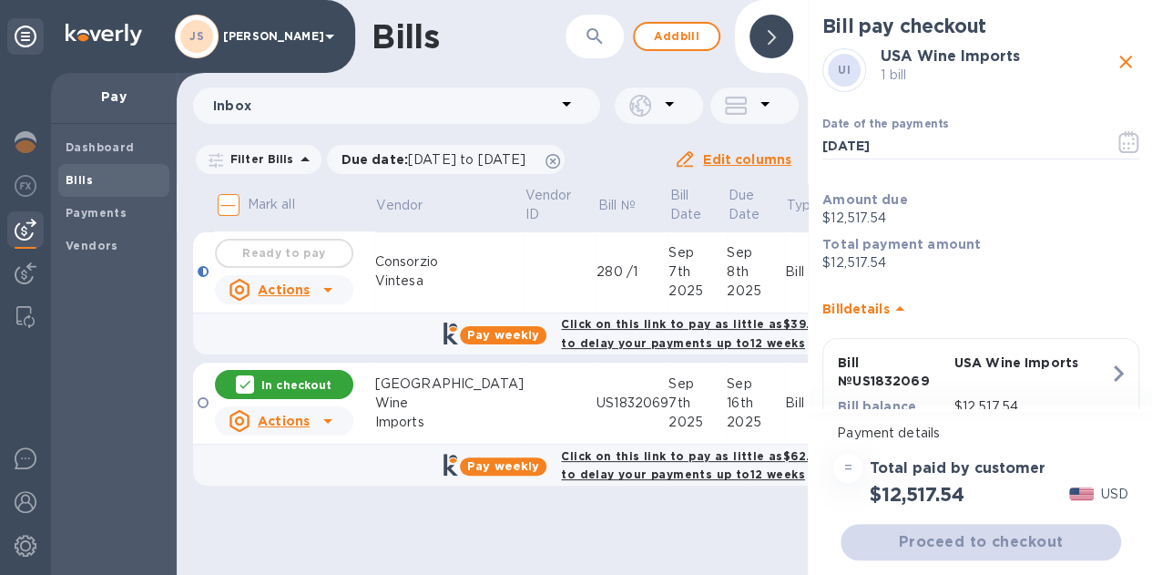
click at [1118, 139] on icon "button" at bounding box center [1128, 142] width 20 height 22
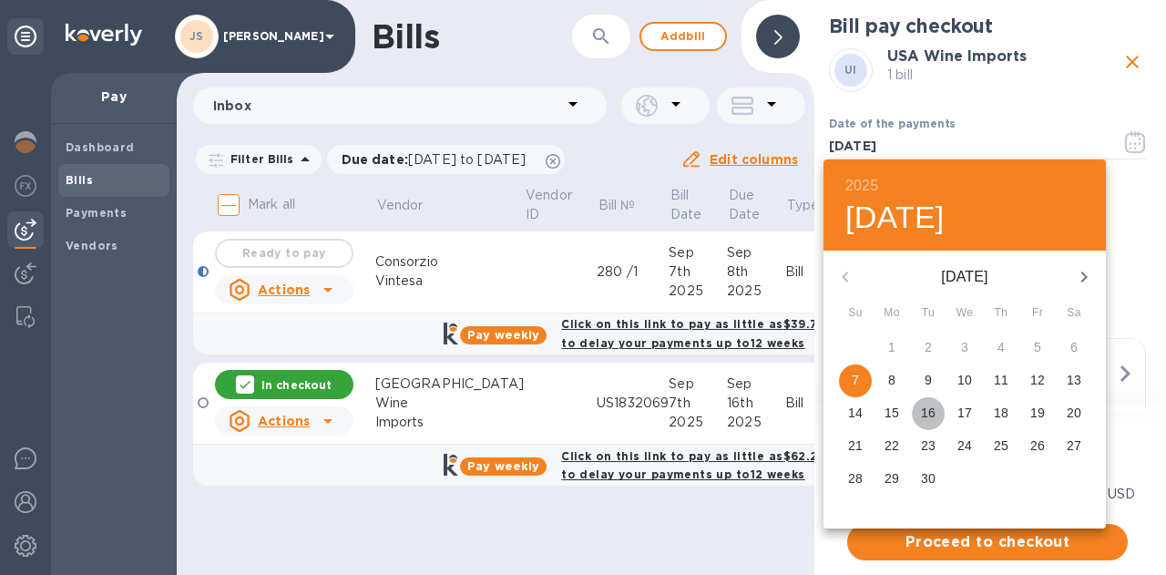
click at [931, 422] on button "16" at bounding box center [928, 413] width 33 height 33
type input "[DATE]"
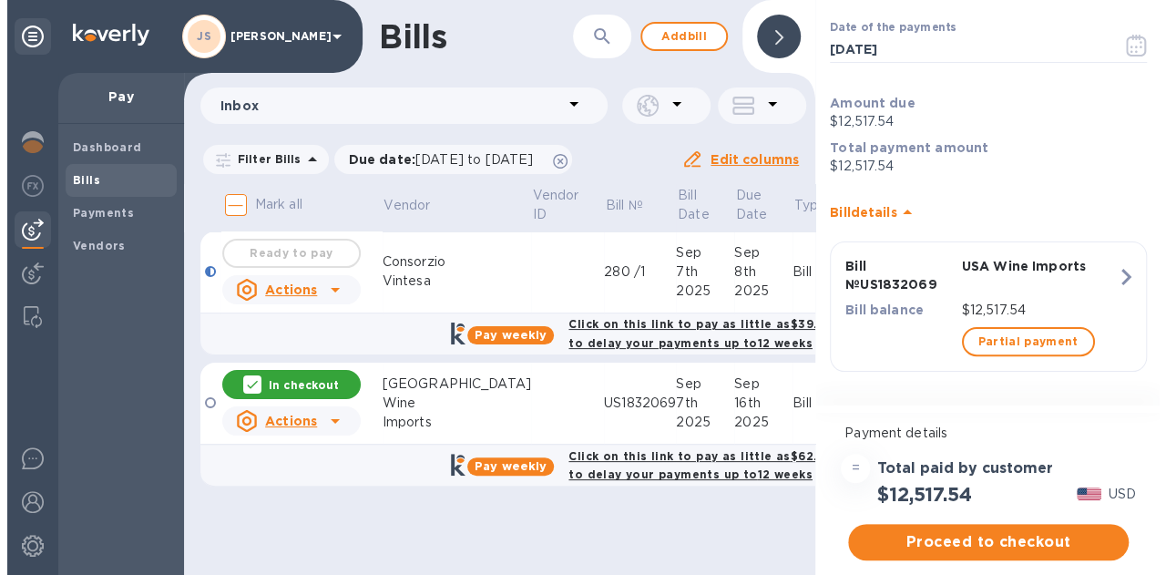
scroll to position [97, 0]
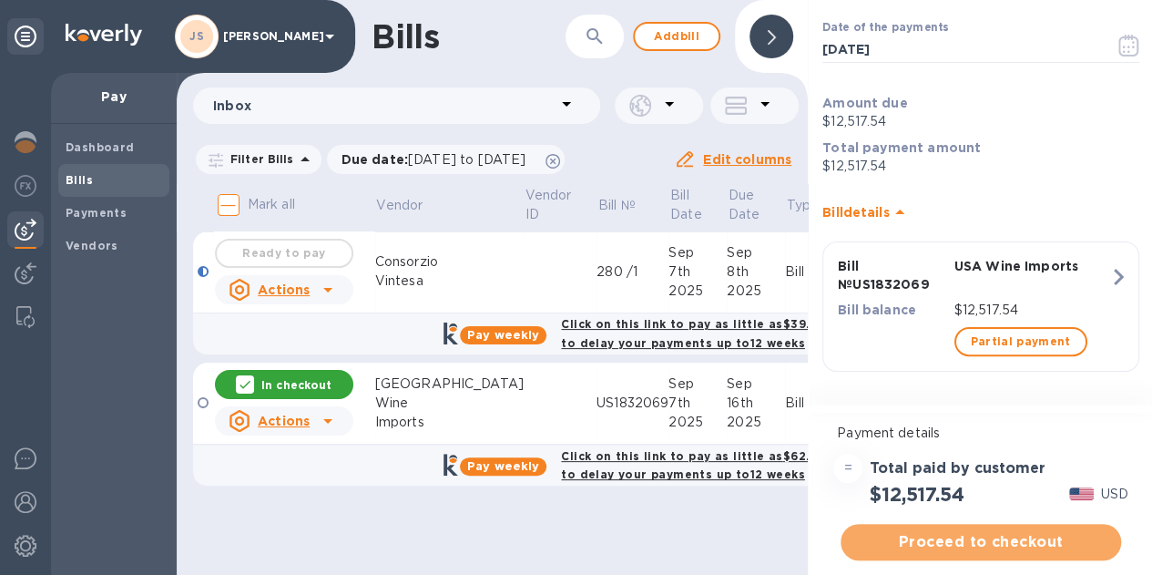
click at [992, 541] on span "Proceed to checkout" at bounding box center [980, 542] width 251 height 22
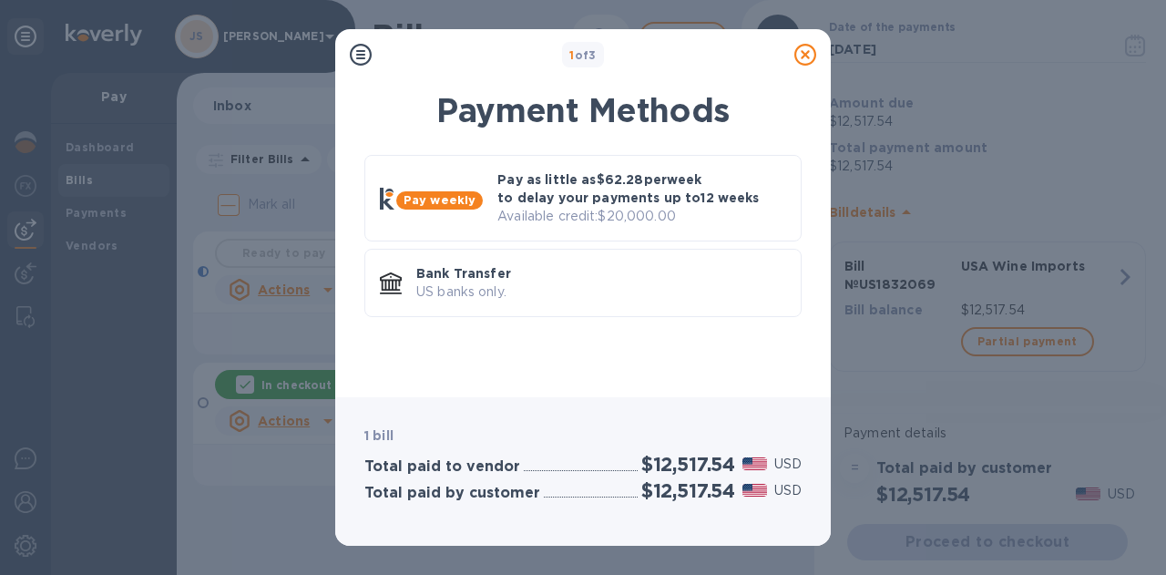
click at [546, 260] on div "Bank Transfer US banks only." at bounding box center [601, 283] width 384 height 52
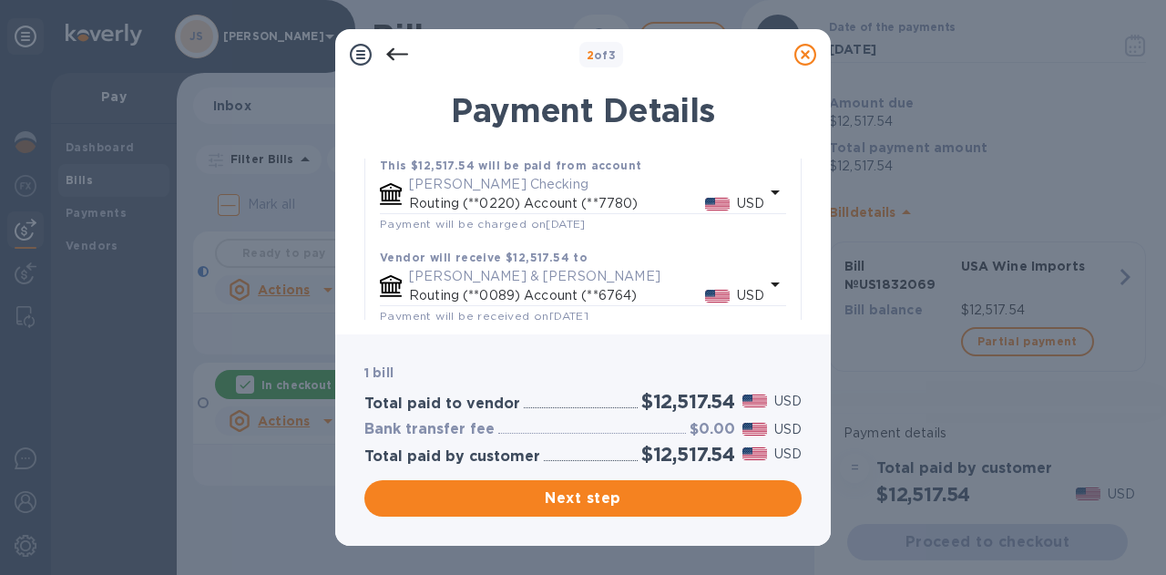
scroll to position [163, 0]
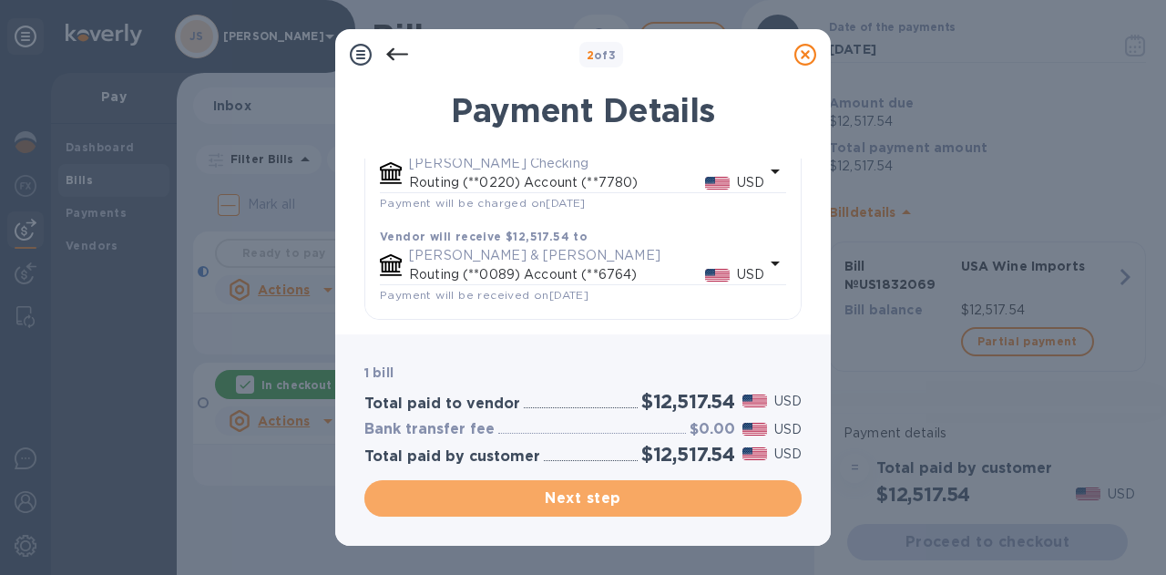
click at [687, 496] on span "Next step" at bounding box center [583, 498] width 408 height 22
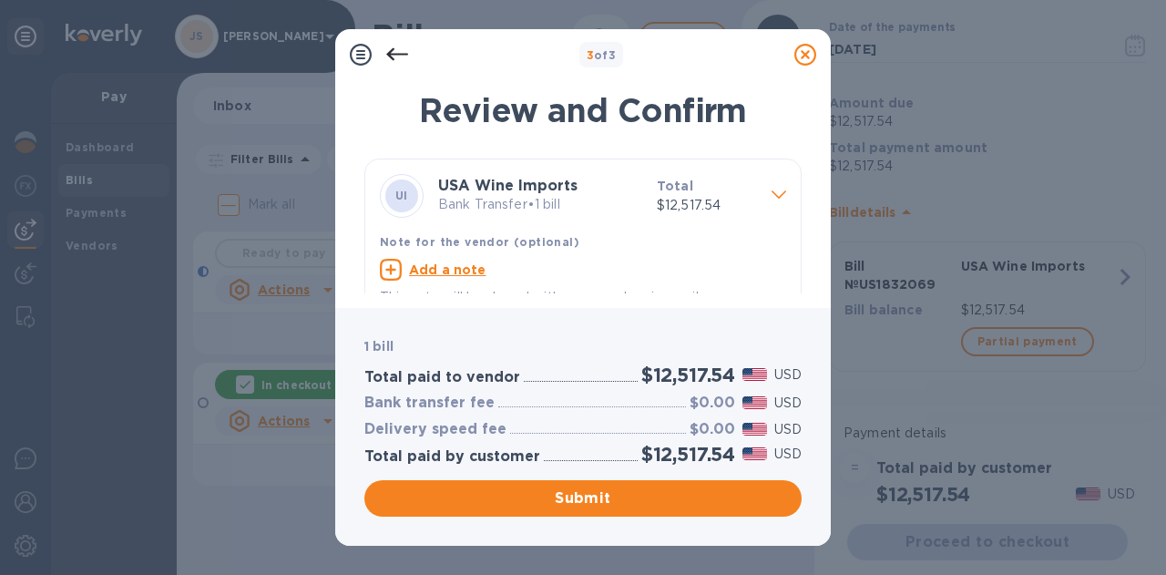
click at [439, 272] on u "Add a note" at bounding box center [447, 269] width 77 height 15
click at [434, 271] on textarea at bounding box center [568, 271] width 377 height 15
paste textarea "US1832069"
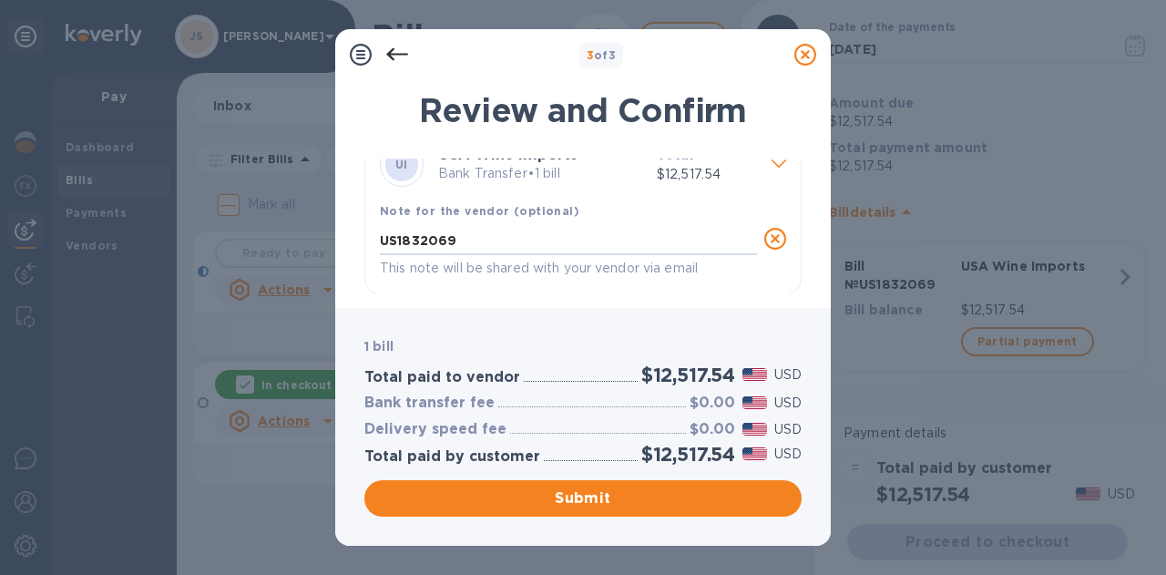
type textarea "US1832069"
click at [653, 496] on span "Submit" at bounding box center [583, 498] width 408 height 22
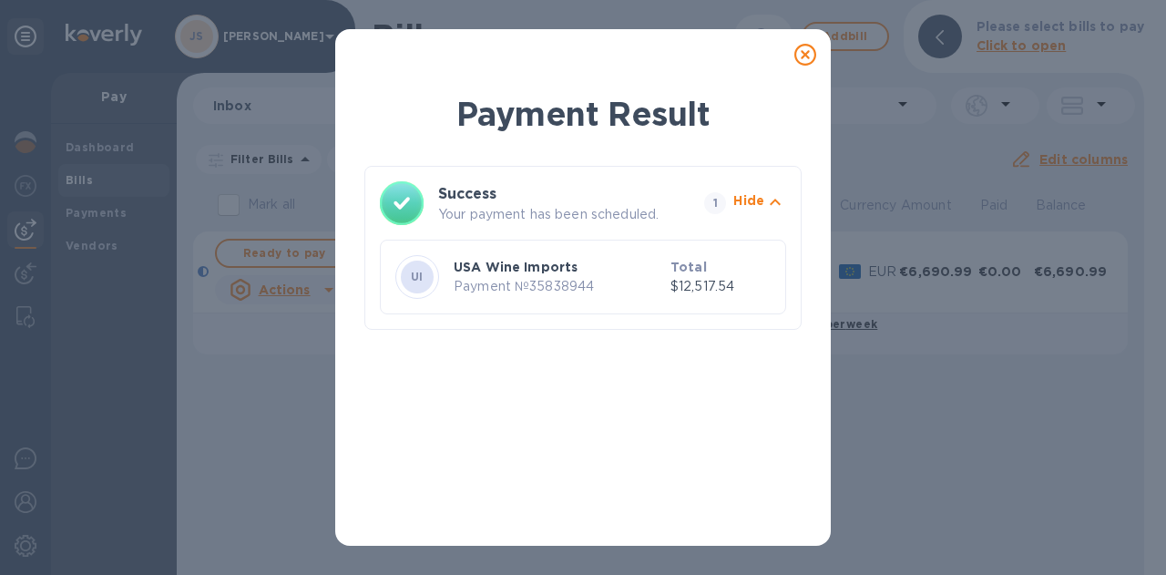
click at [802, 51] on icon at bounding box center [805, 55] width 22 height 22
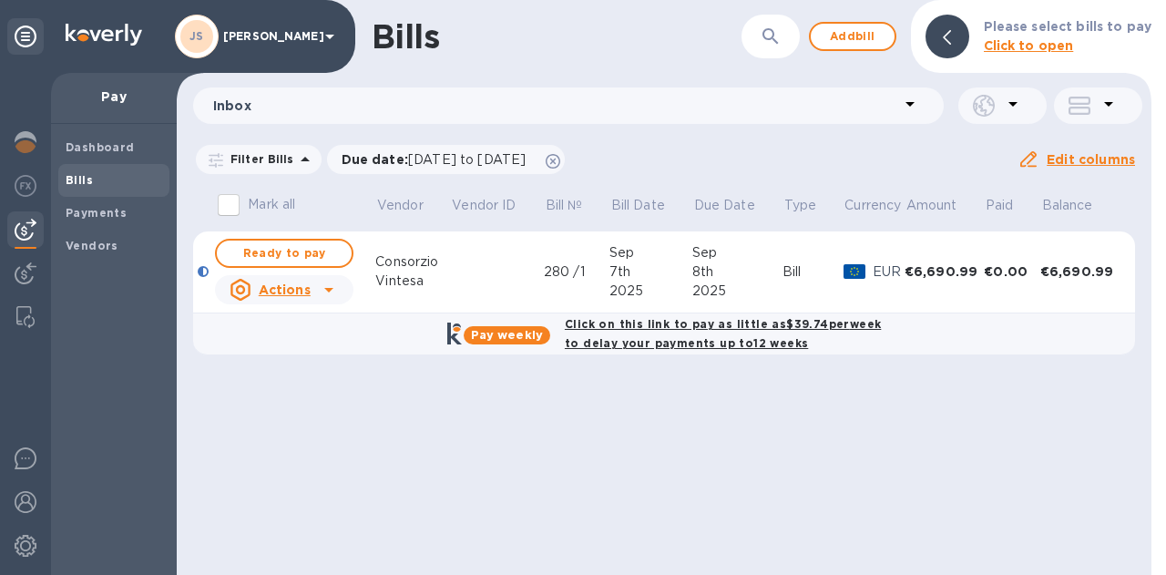
click at [851, 30] on span "Add bill" at bounding box center [852, 37] width 55 height 22
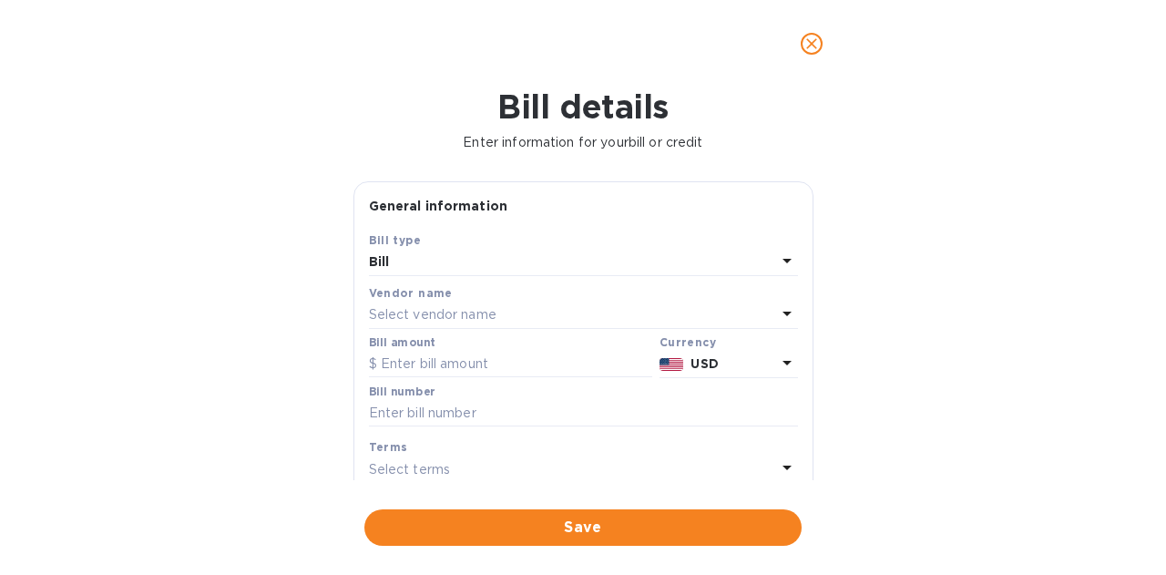
click at [486, 320] on p "Select vendor name" at bounding box center [433, 314] width 128 height 19
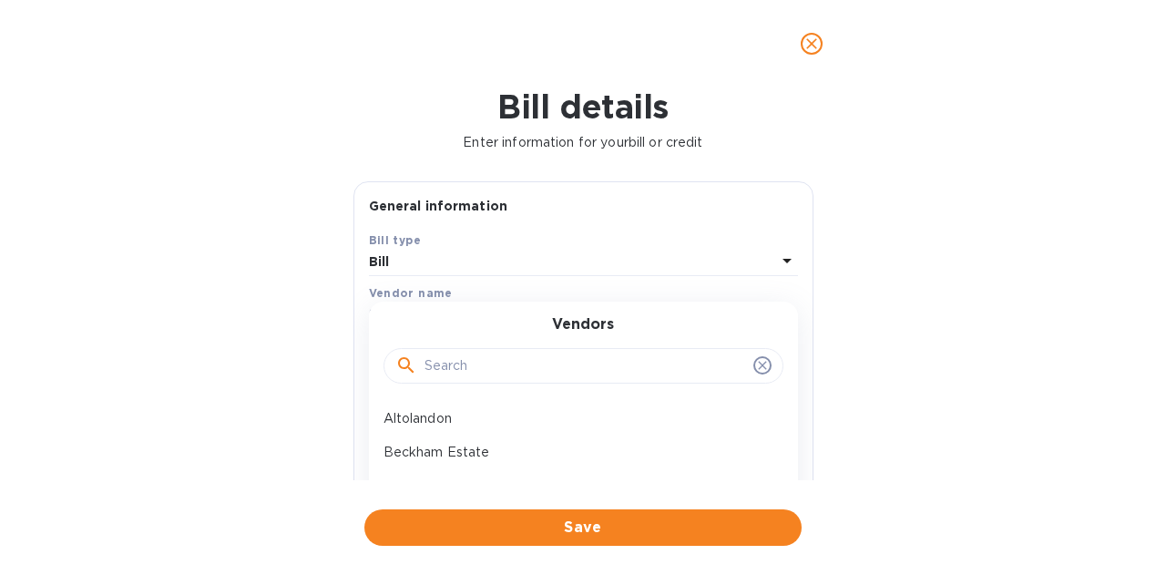
click at [447, 365] on input "text" at bounding box center [585, 365] width 322 height 27
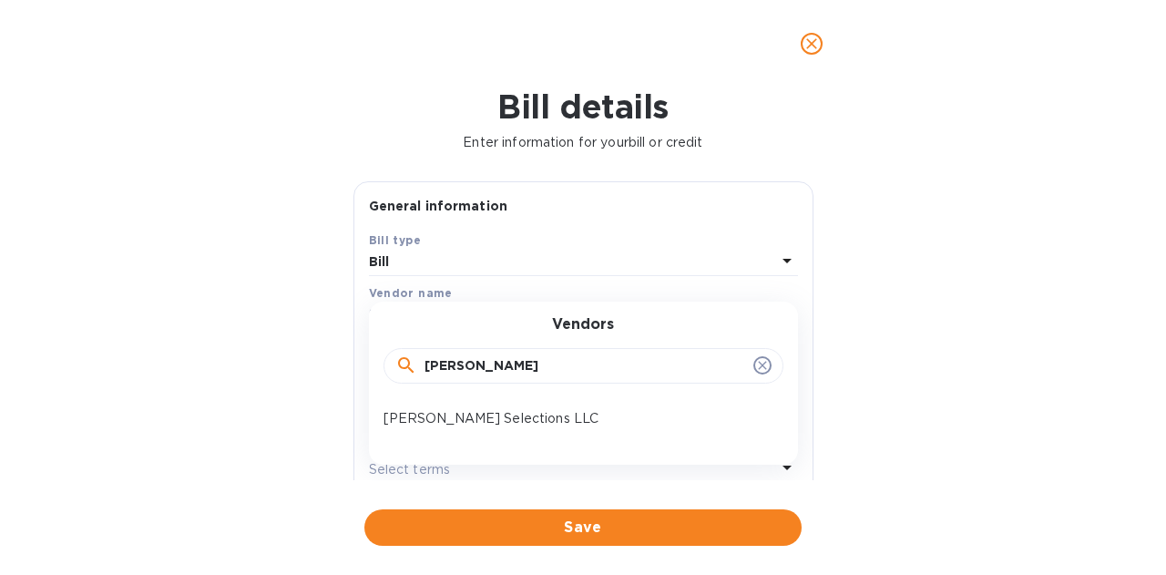
type input "[PERSON_NAME]"
click at [481, 416] on p "[PERSON_NAME] Selections LLC" at bounding box center [575, 418] width 385 height 19
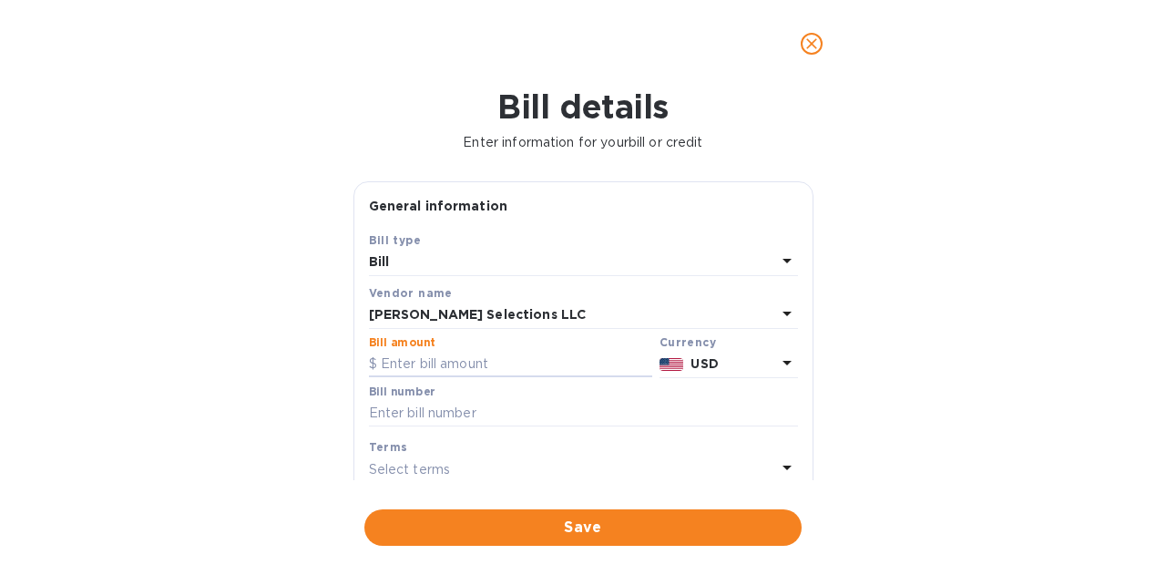
click at [477, 363] on input "text" at bounding box center [510, 364] width 283 height 27
click at [466, 367] on input "text" at bounding box center [510, 364] width 283 height 27
type input "16,614"
click at [446, 416] on input "text" at bounding box center [583, 413] width 429 height 27
click at [415, 411] on input "text" at bounding box center [583, 413] width 429 height 27
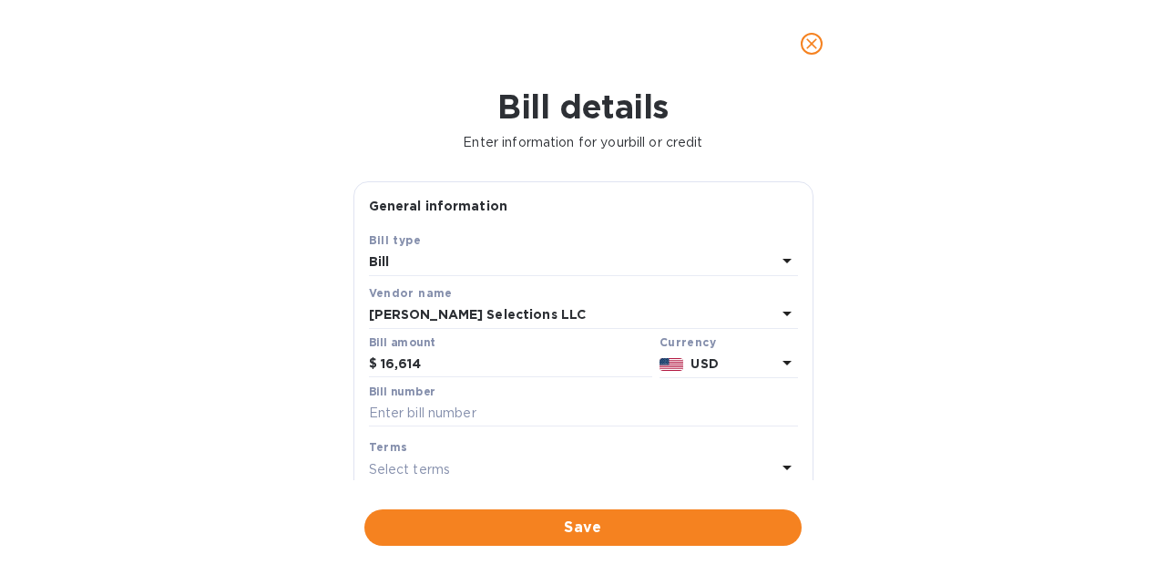
paste input "259106"
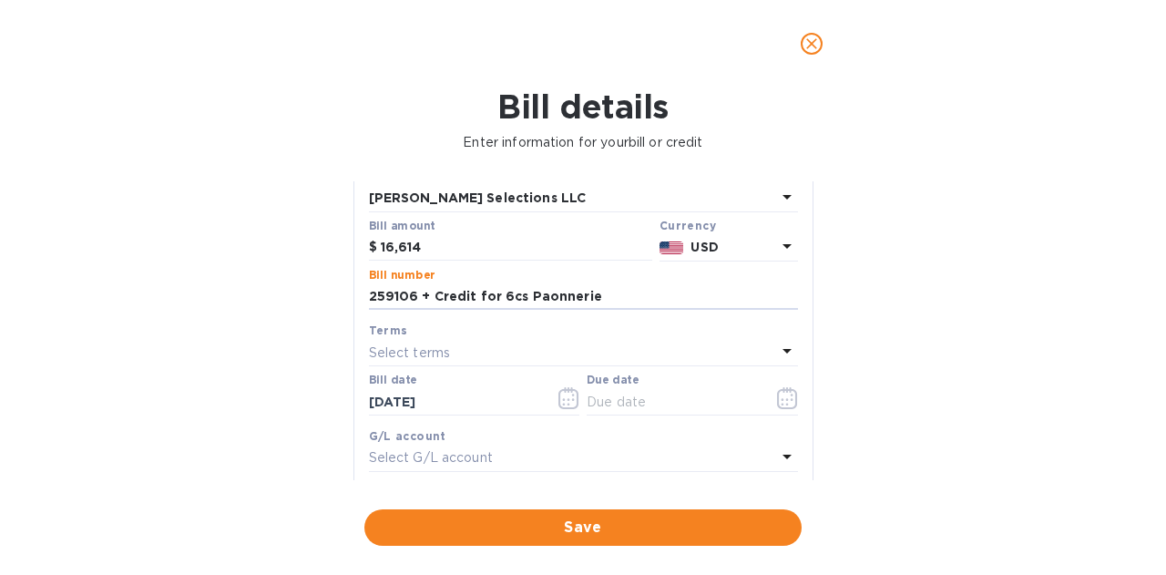
scroll to position [273, 0]
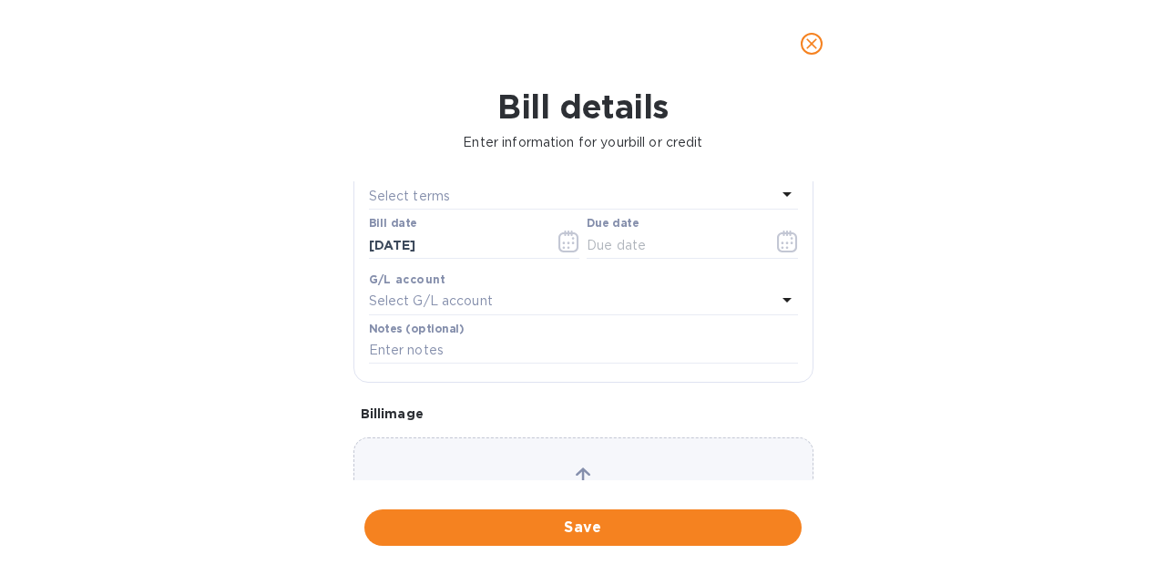
type input "259106 + Credit for 6cs Paonnerie"
click at [776, 227] on button "button" at bounding box center [787, 242] width 43 height 44
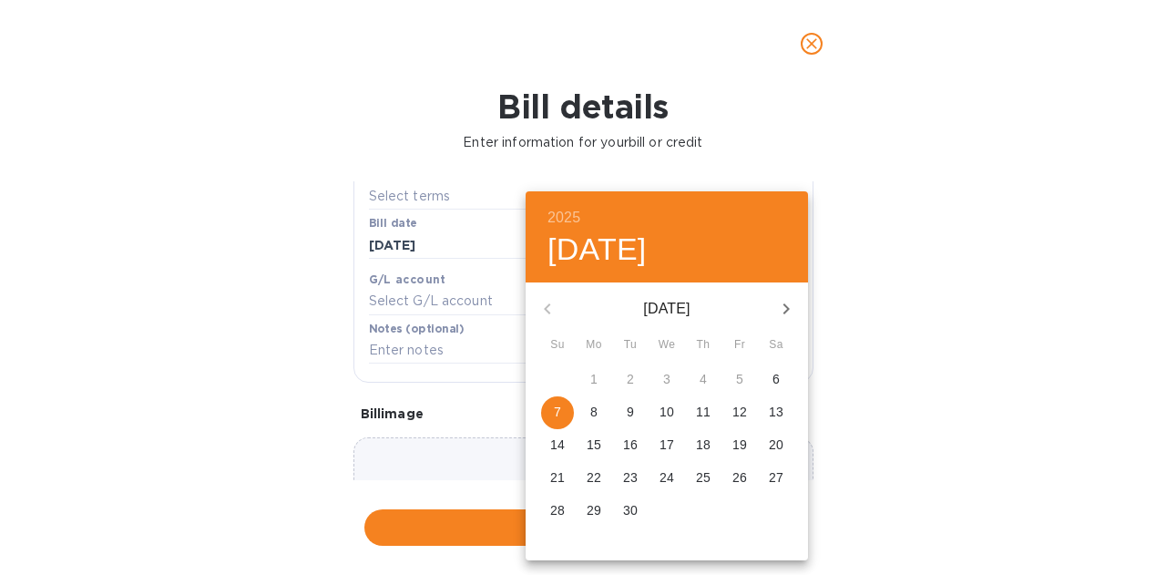
click at [669, 445] on p "17" at bounding box center [666, 444] width 15 height 18
type input "[DATE]"
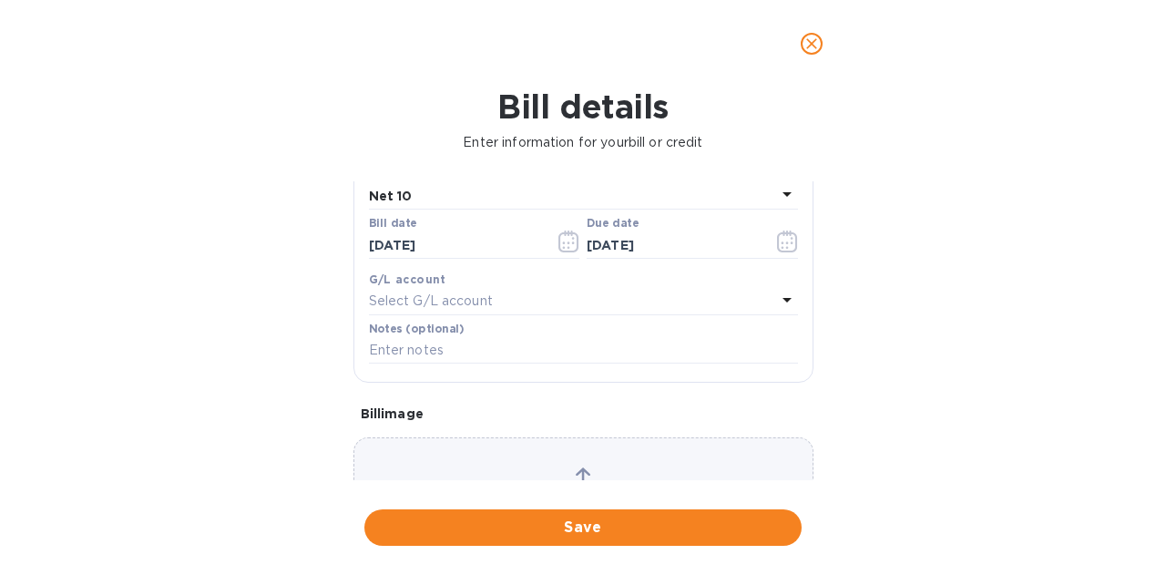
click at [594, 522] on span "Save" at bounding box center [583, 527] width 408 height 22
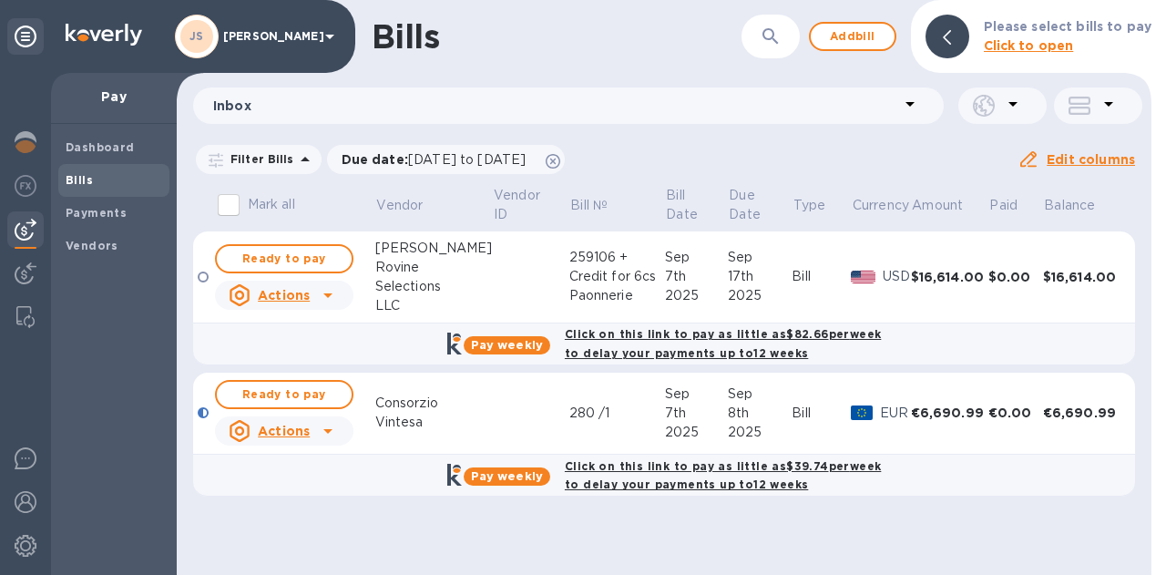
click at [328, 254] on span "Ready to pay" at bounding box center [284, 259] width 106 height 22
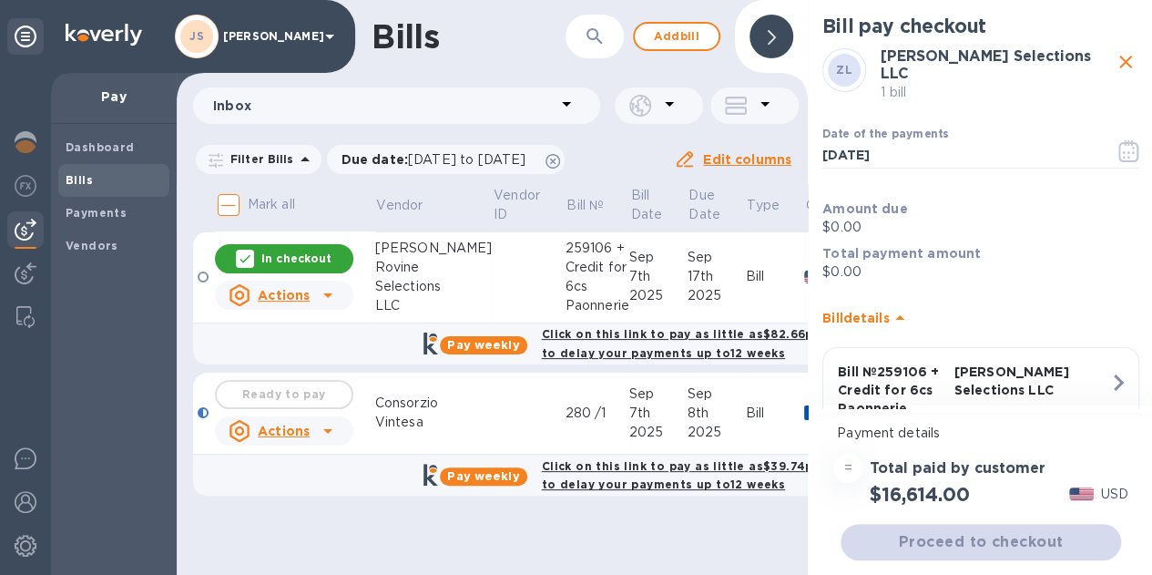
click at [1118, 148] on icon "button" at bounding box center [1128, 151] width 21 height 22
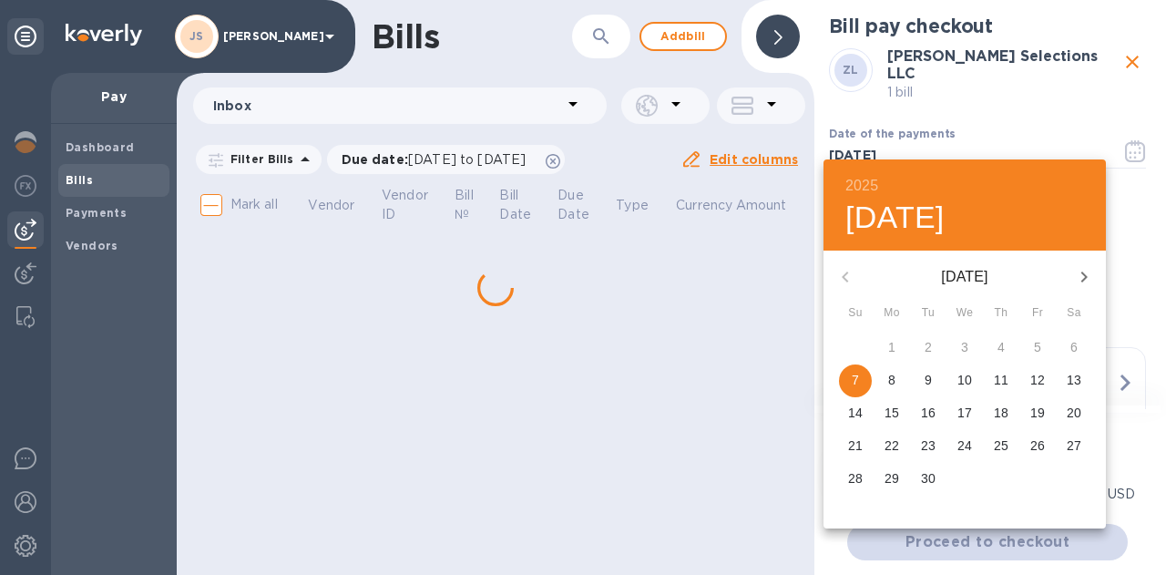
click at [960, 418] on p "17" at bounding box center [964, 412] width 15 height 18
type input "[DATE]"
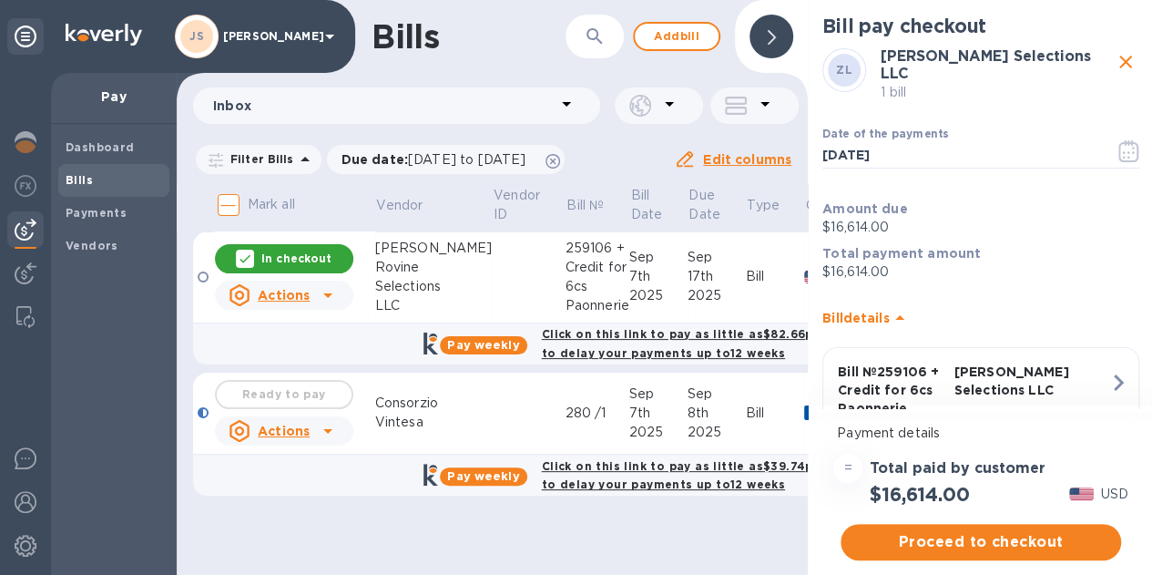
click at [1024, 533] on span "Proceed to checkout" at bounding box center [980, 542] width 251 height 22
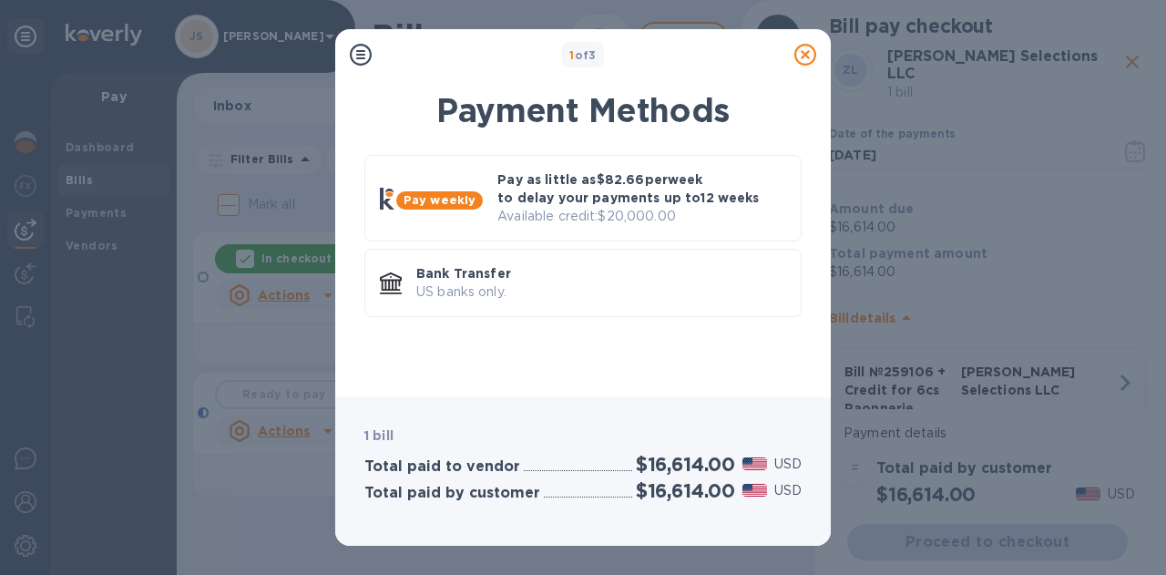
click at [514, 264] on p "Bank Transfer" at bounding box center [601, 273] width 370 height 18
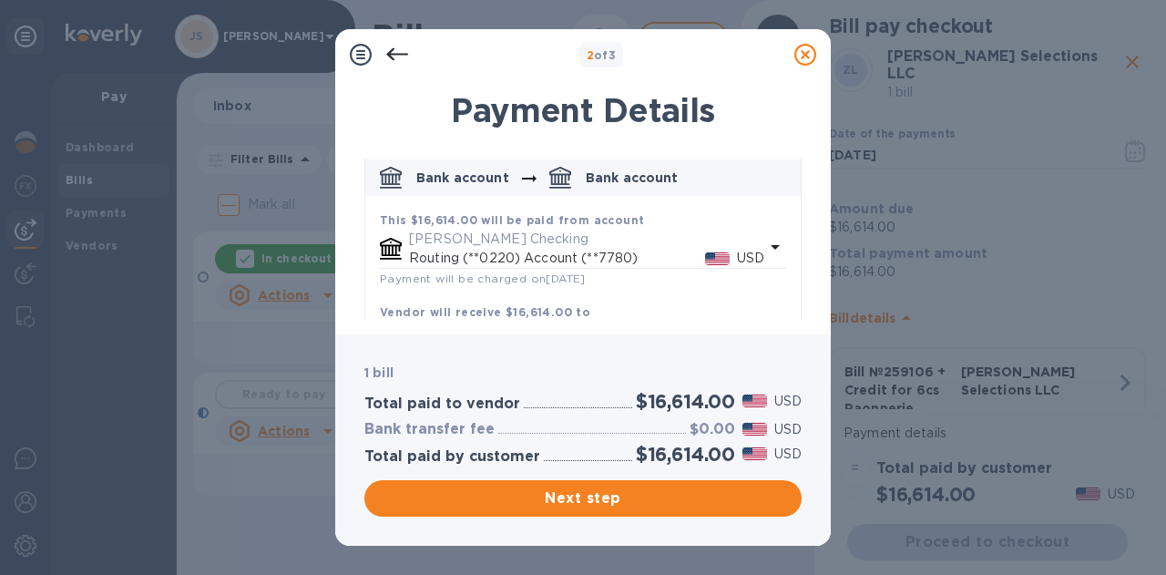
scroll to position [150, 0]
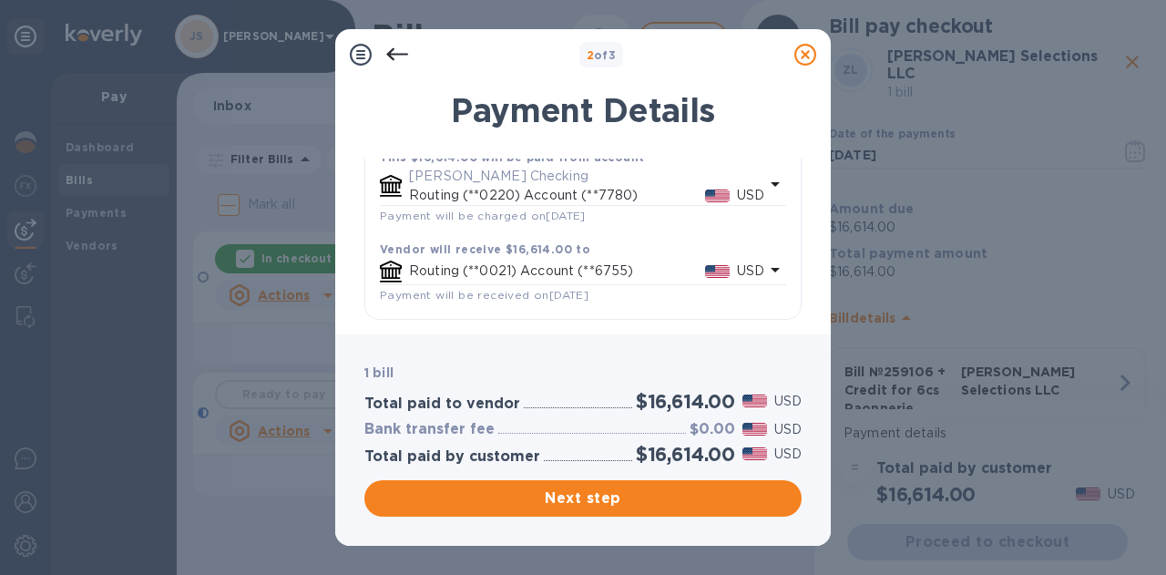
click at [656, 493] on span "Next step" at bounding box center [583, 498] width 408 height 22
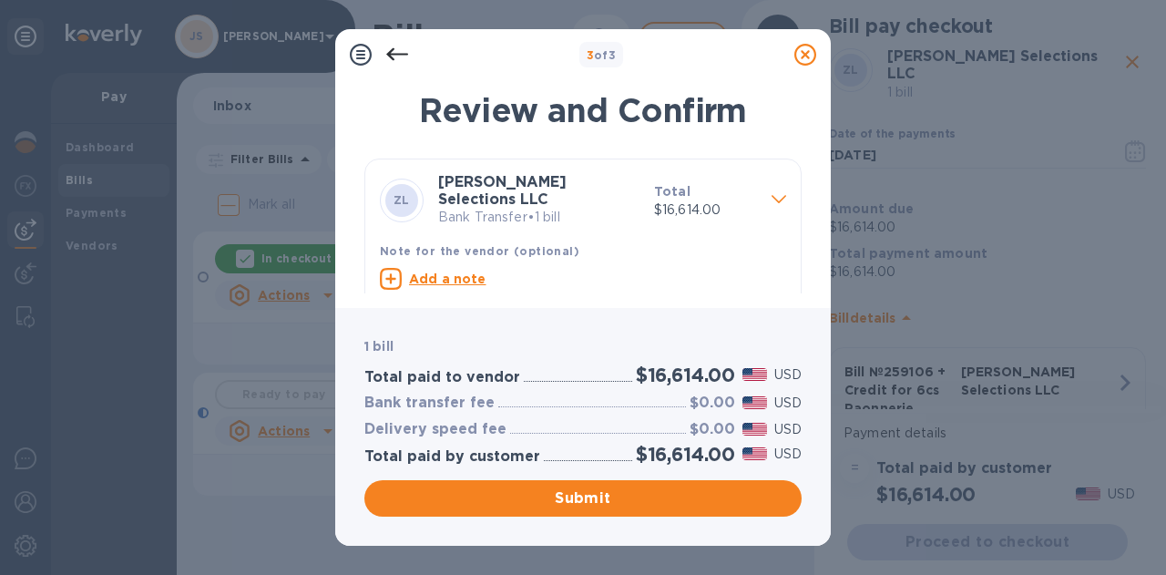
click at [470, 271] on u "Add a note" at bounding box center [447, 278] width 77 height 15
click at [438, 273] on textarea at bounding box center [568, 280] width 377 height 15
type textarea "K"
paste textarea "259106"
click at [556, 274] on textarea "259106 + Credit for" at bounding box center [568, 280] width 377 height 15
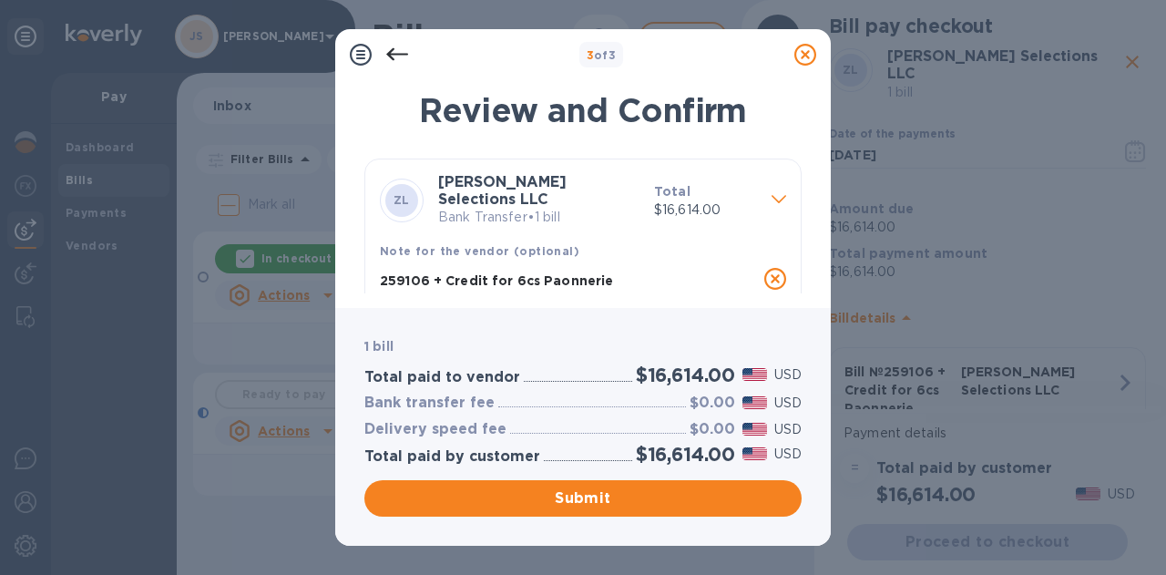
type textarea "259106 + Credit for 6cs Paonnerie"
click at [658, 487] on span "Submit" at bounding box center [583, 498] width 408 height 22
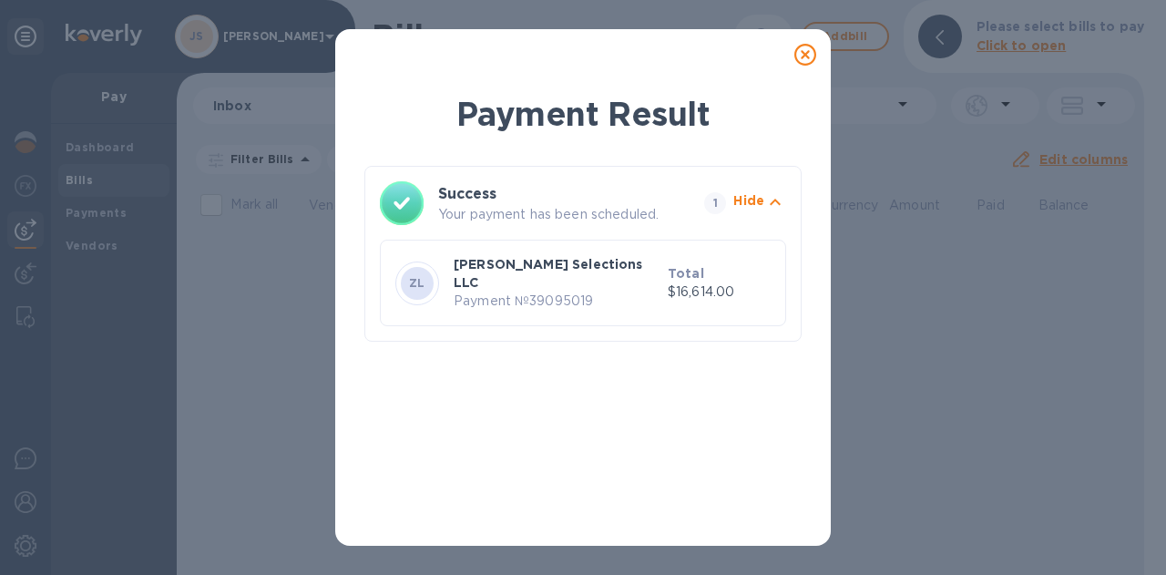
click at [797, 46] on icon at bounding box center [805, 55] width 22 height 22
